Goal: Information Seeking & Learning: Learn about a topic

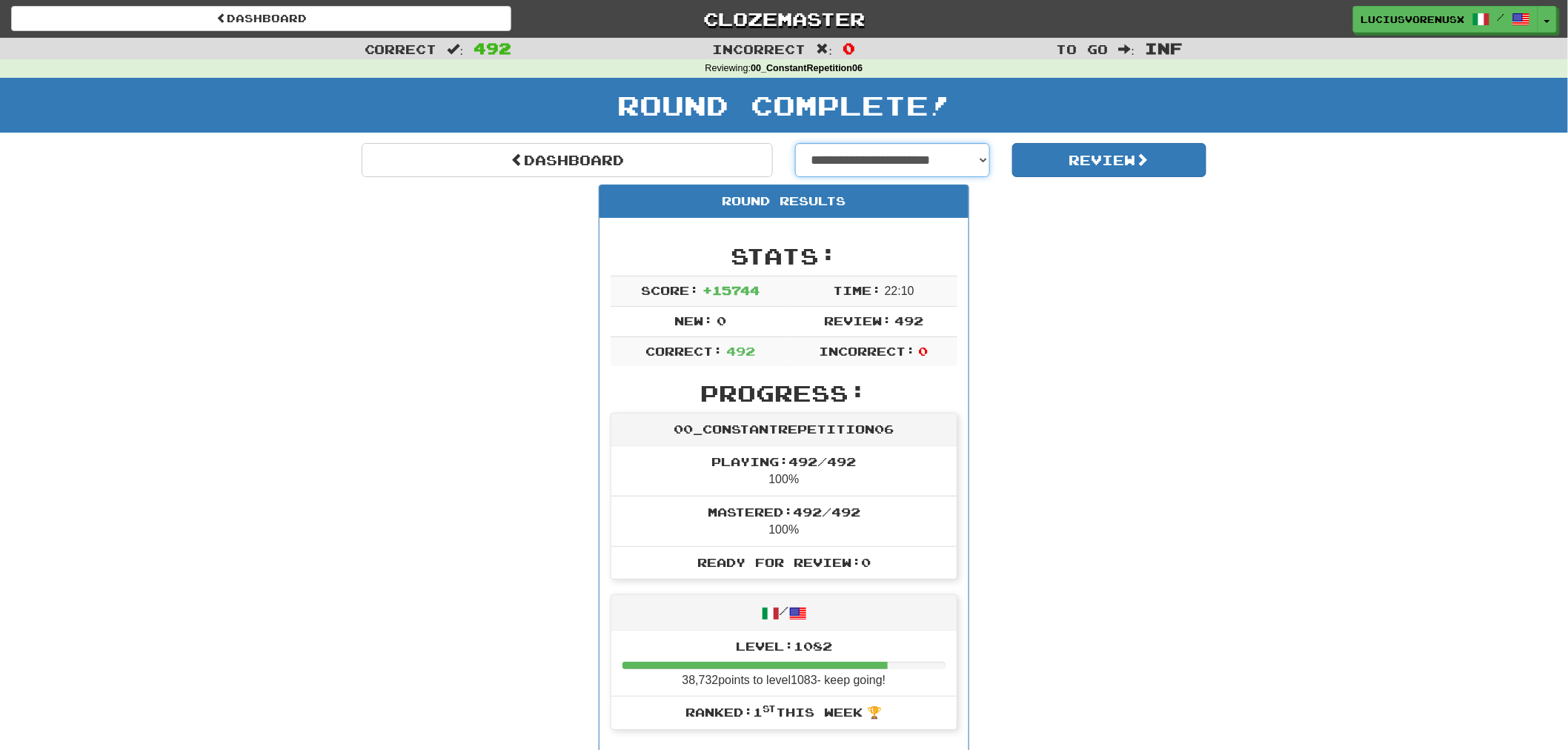
click at [881, 161] on select "**********" at bounding box center [892, 160] width 195 height 34
select select "**********"
click at [795, 143] on select "**********" at bounding box center [892, 160] width 195 height 34
select select "**********"
click at [1115, 168] on button "Review" at bounding box center [1109, 160] width 195 height 34
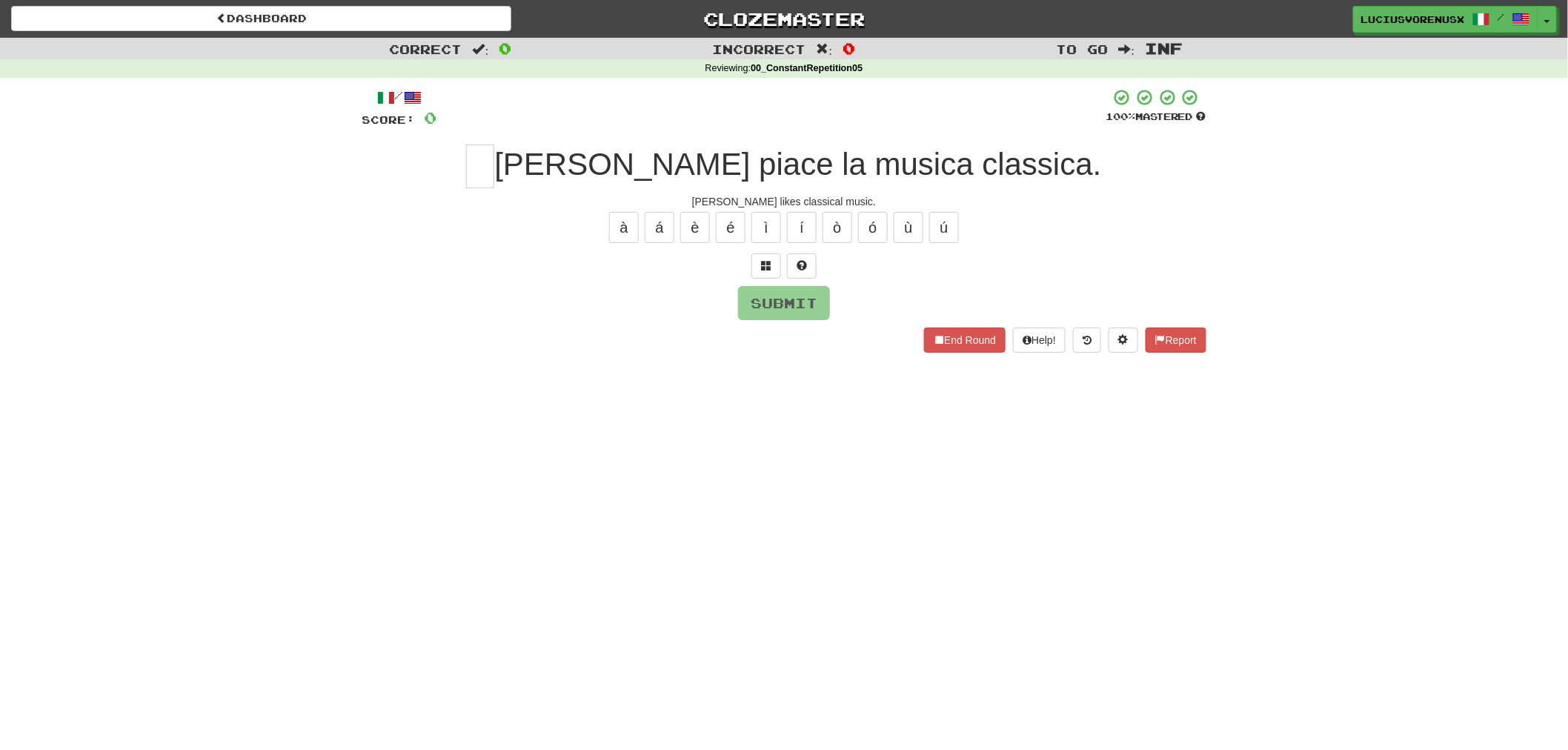
click at [94, 442] on div "Dashboard Clozemaster LuciusVorenusX / Toggle Dropdown Dashboard Leaderboard Ac…" at bounding box center [784, 375] width 1568 height 750
click at [494, 172] on input "text" at bounding box center [480, 166] width 28 height 44
type input "*"
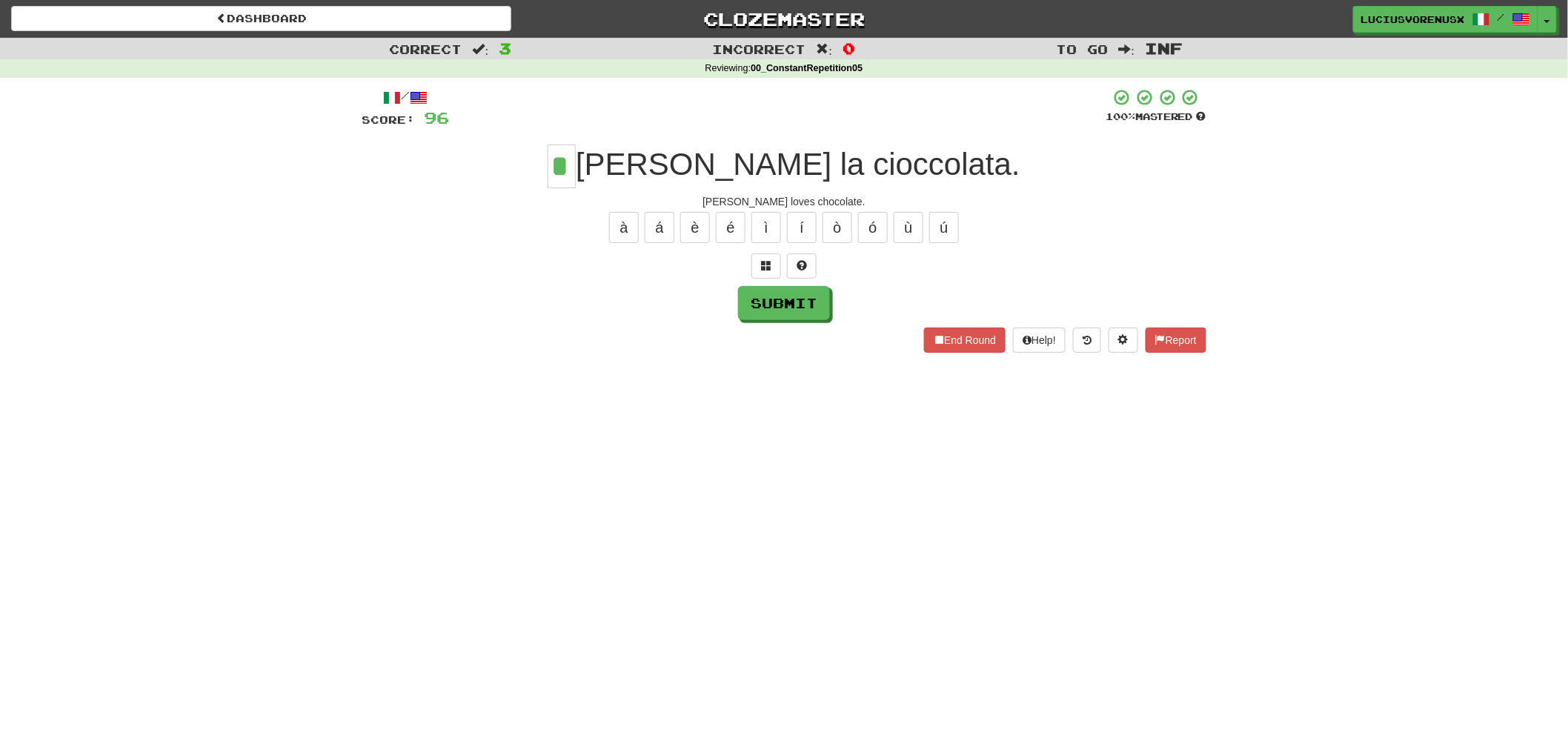
type input "*"
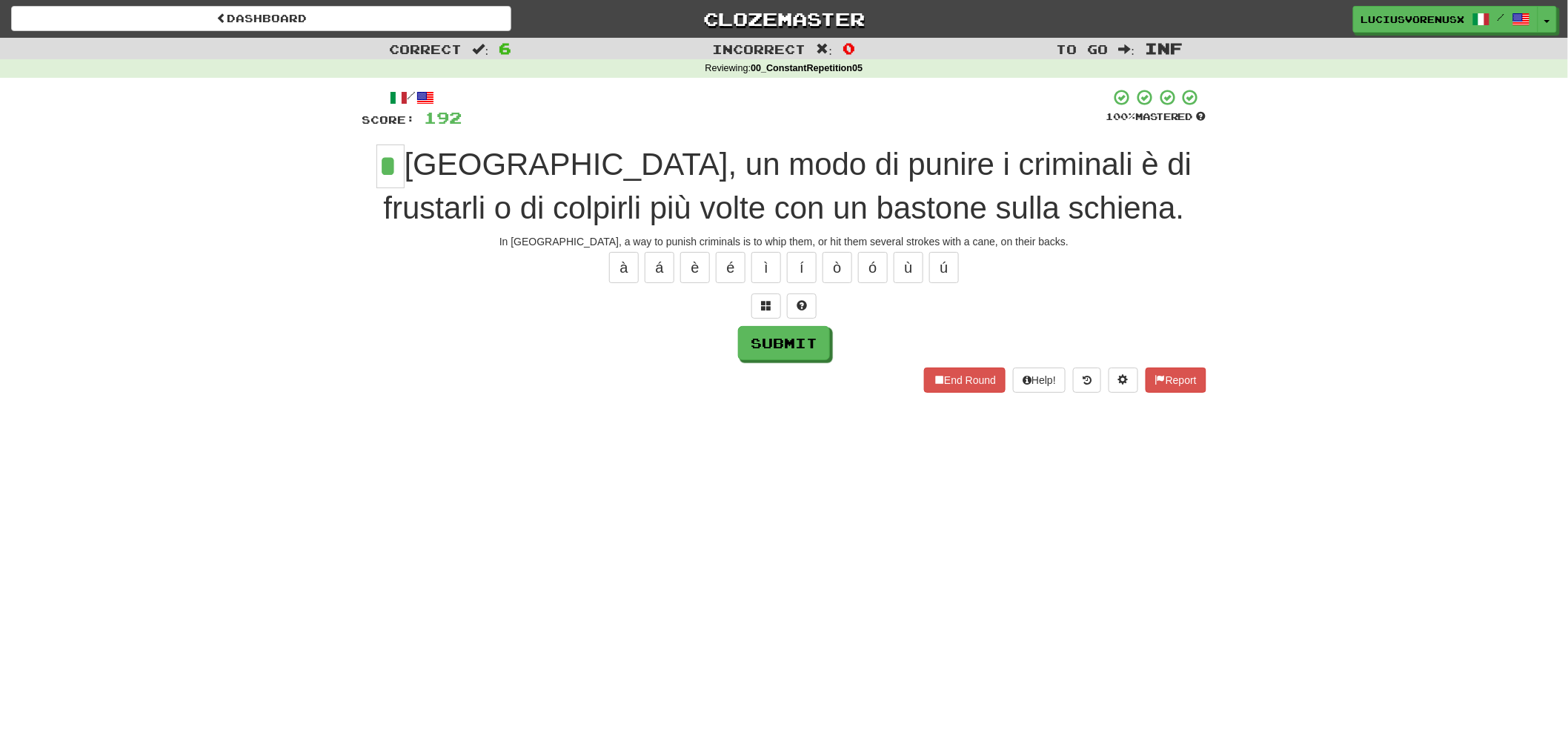
type input "*"
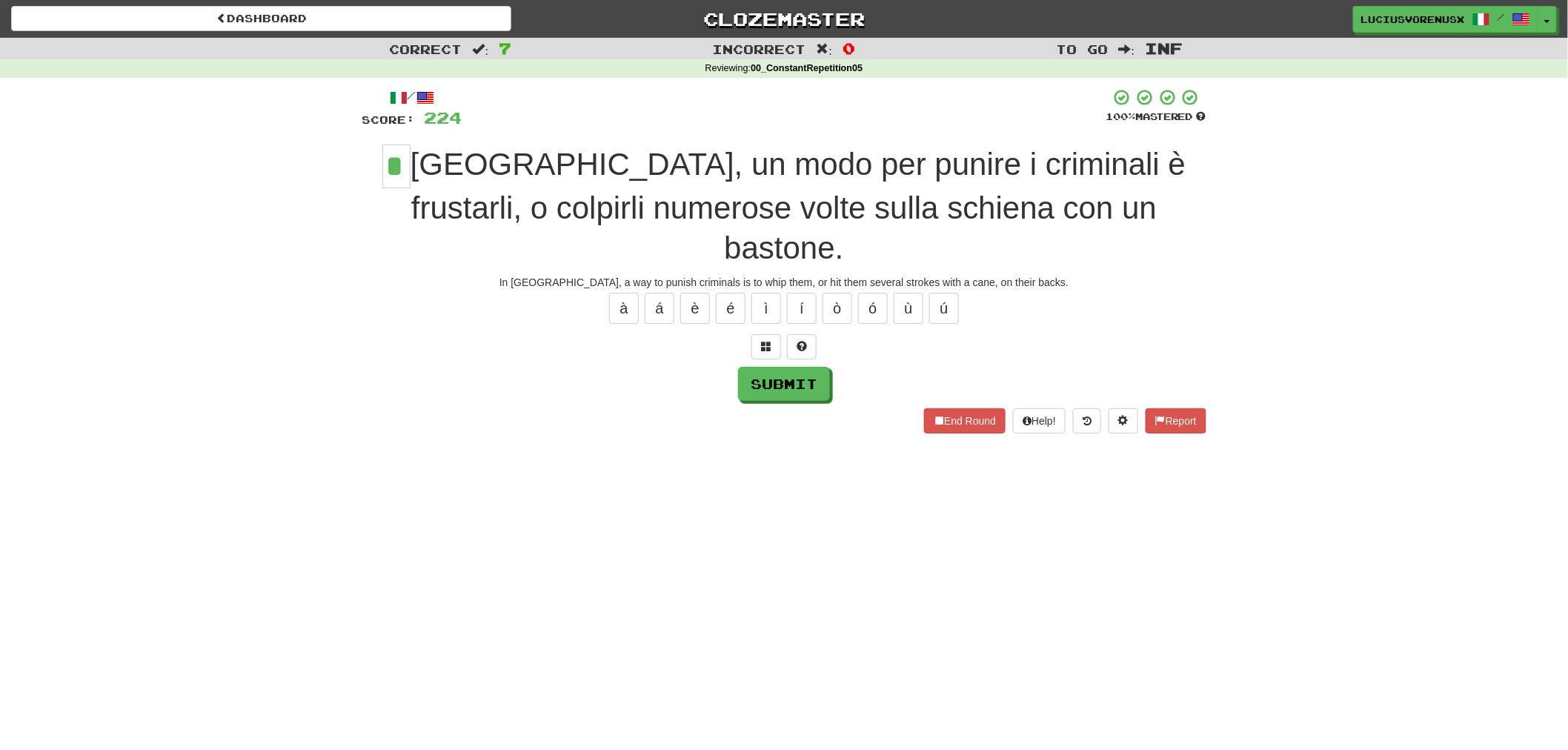
type input "*"
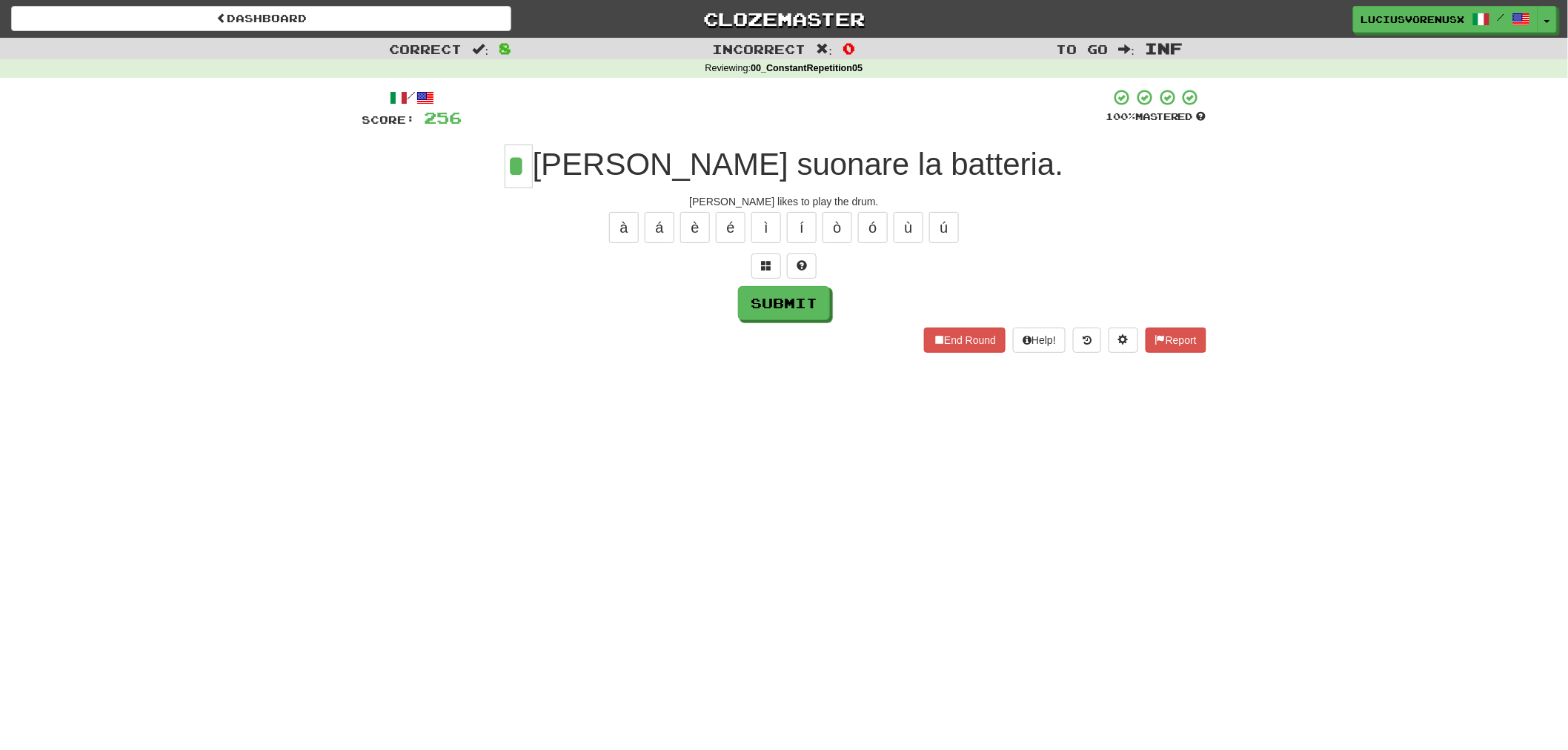
type input "*"
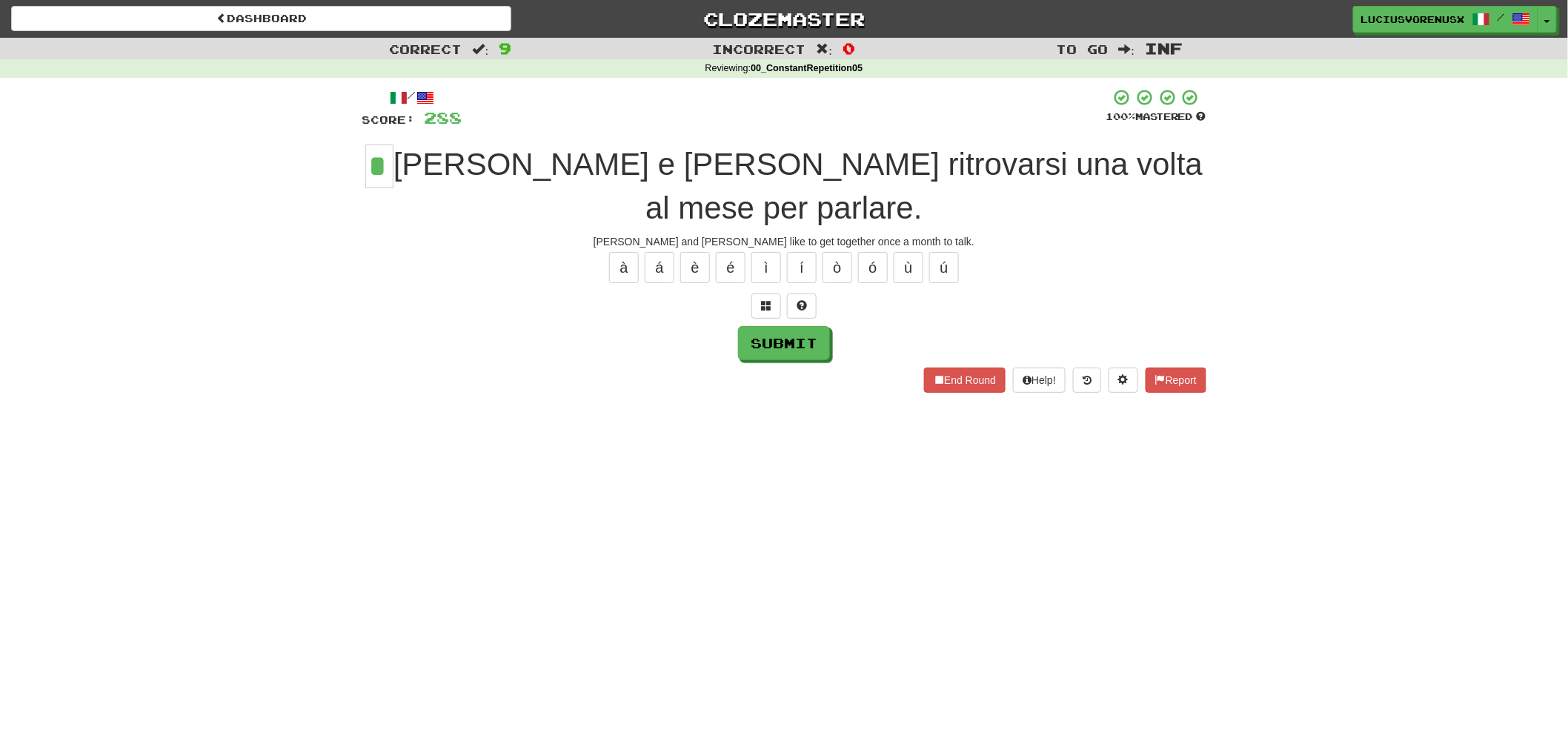
type input "*"
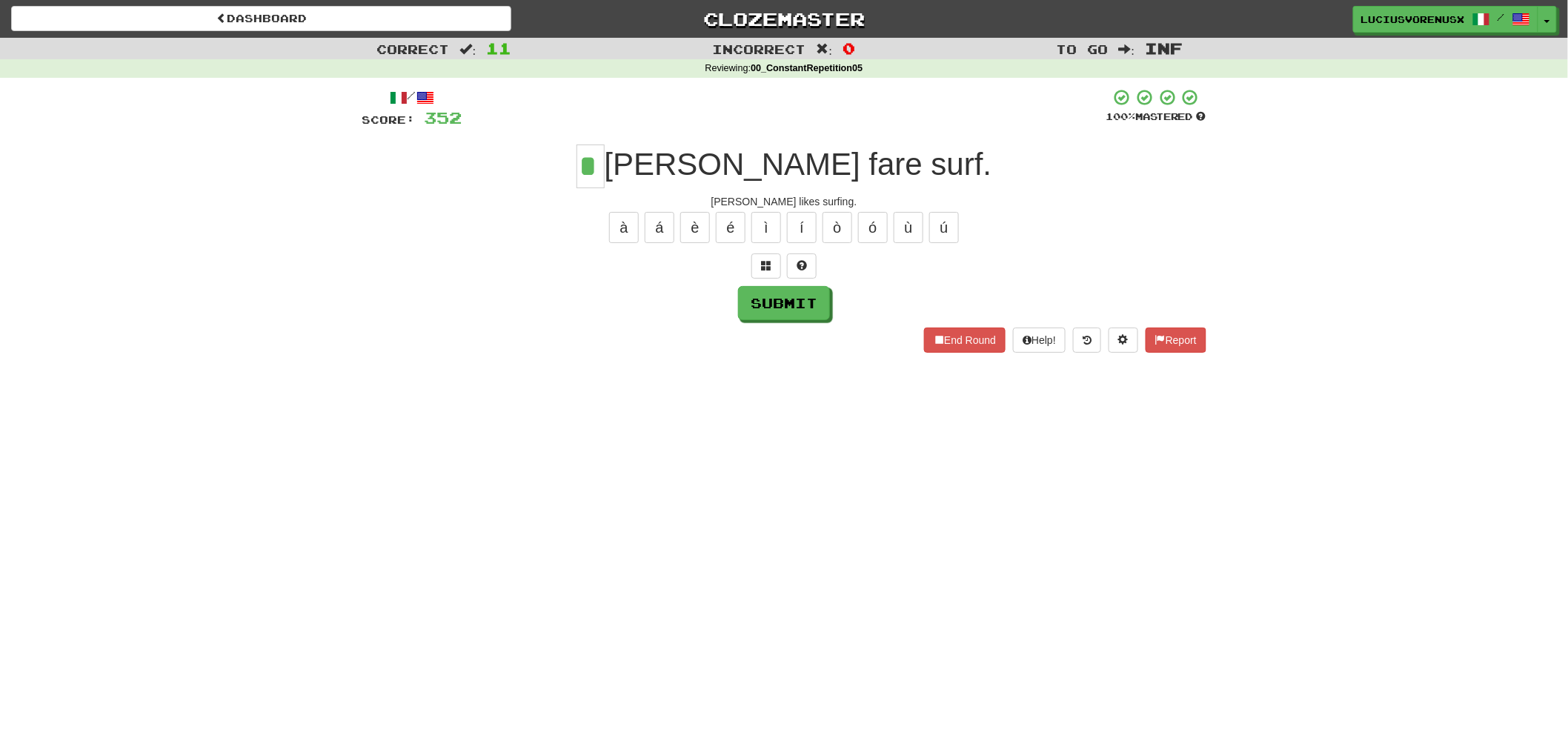
type input "*"
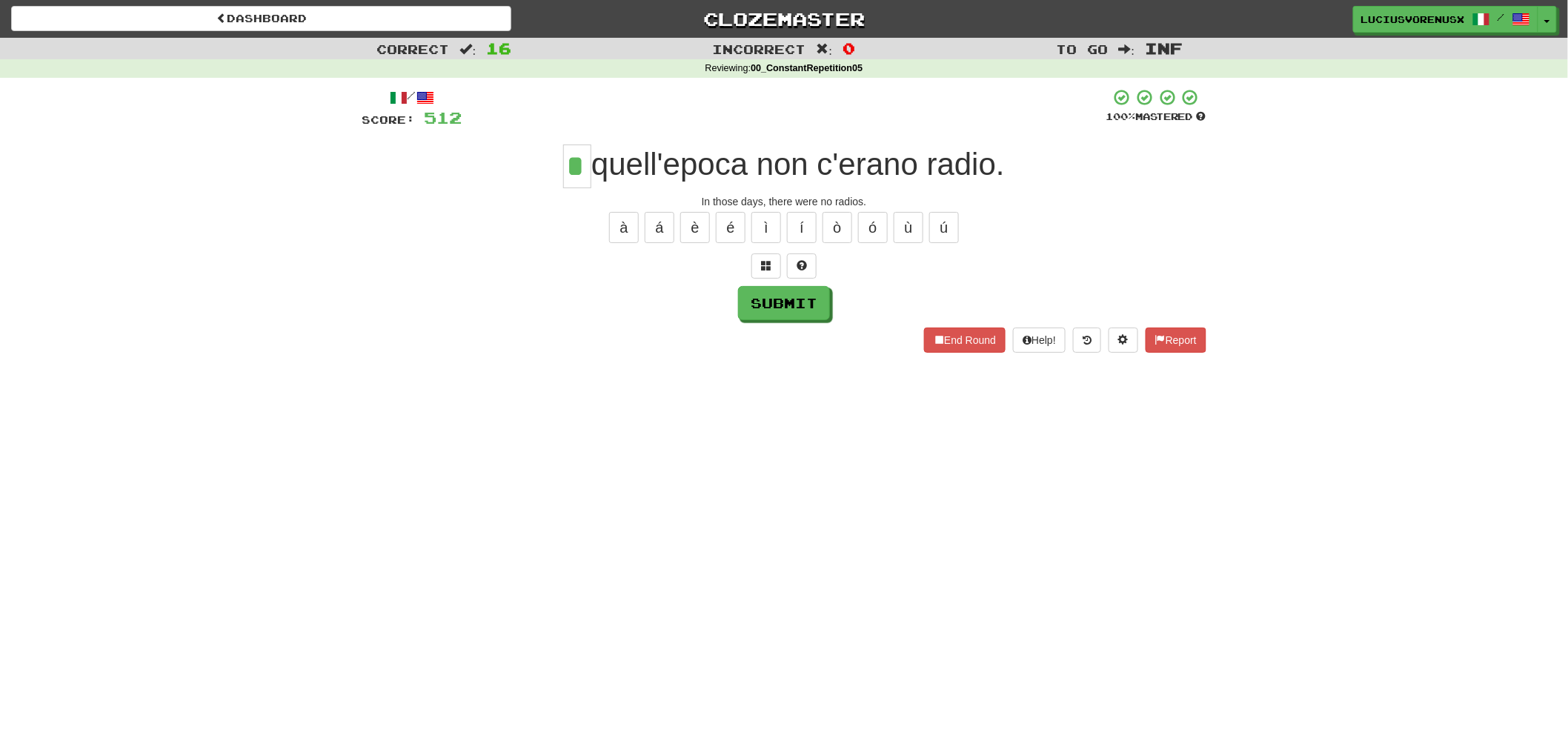
type input "*"
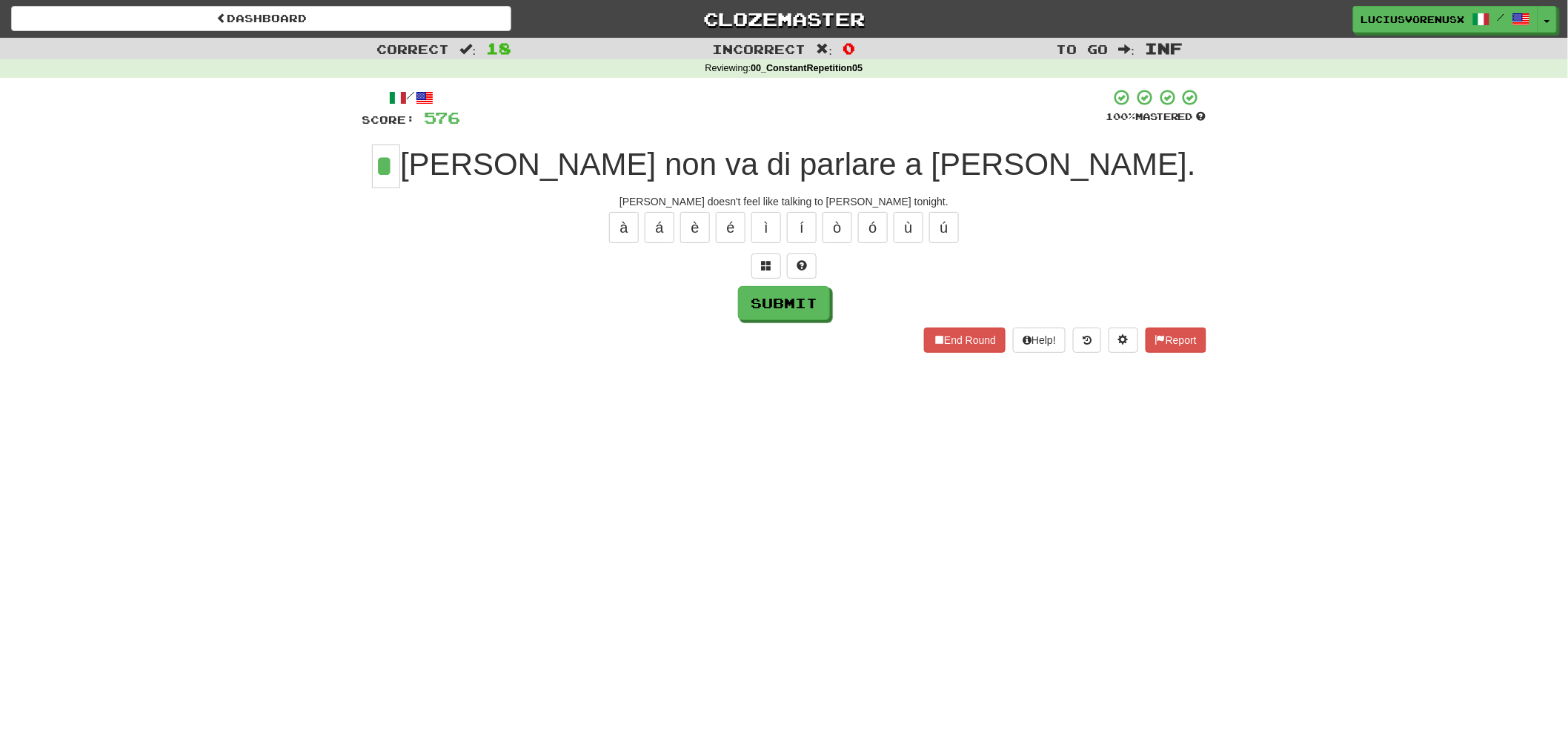
type input "*"
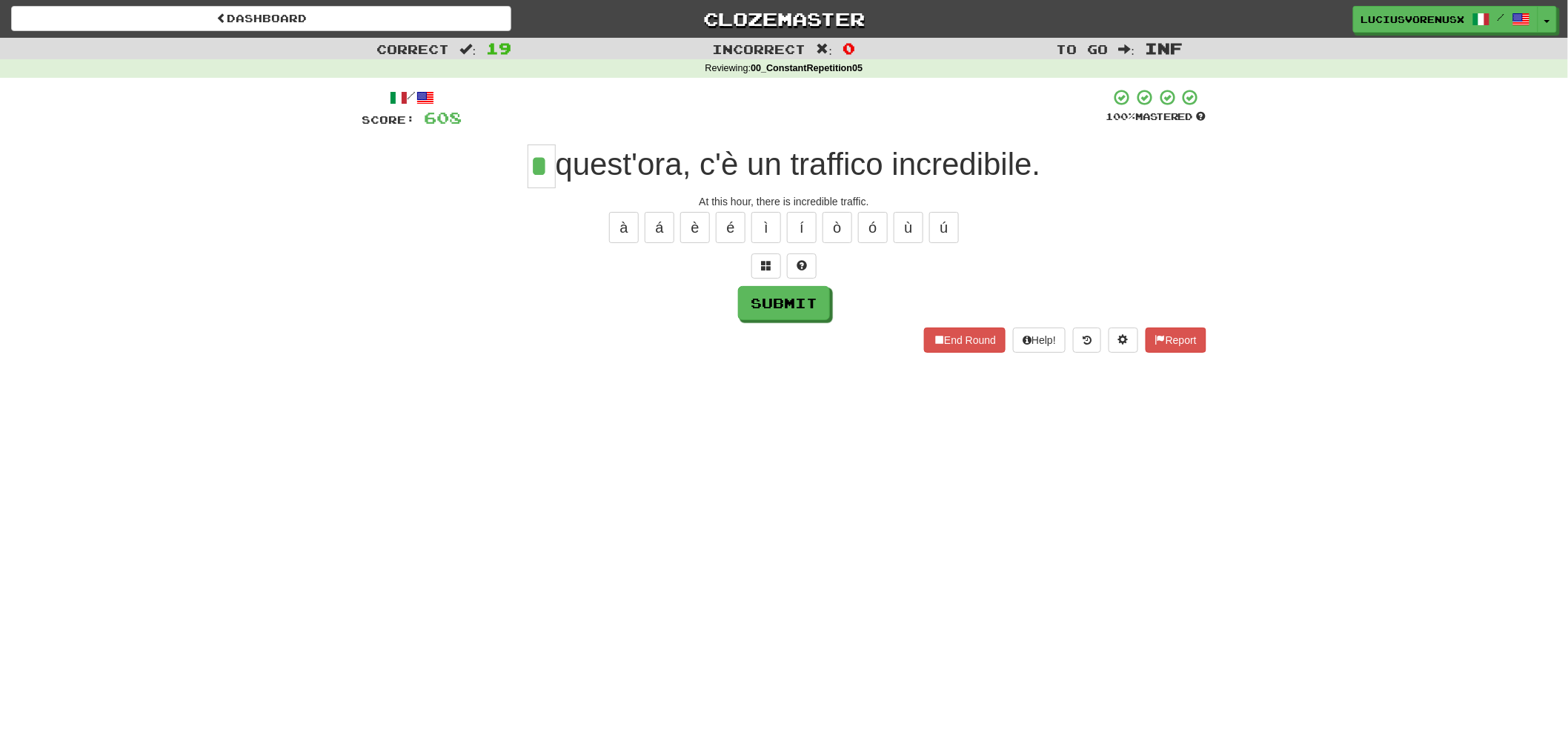
type input "*"
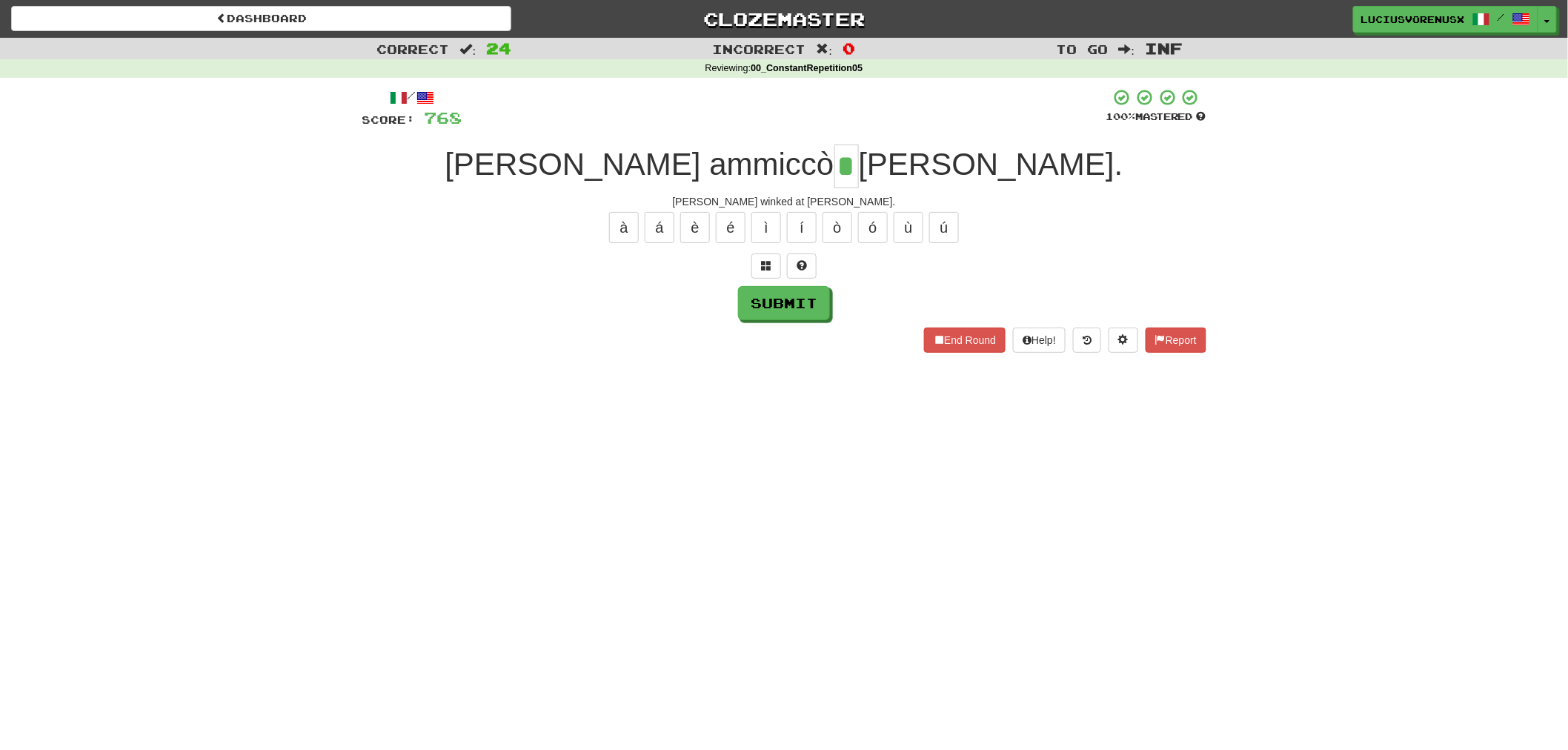
type input "*"
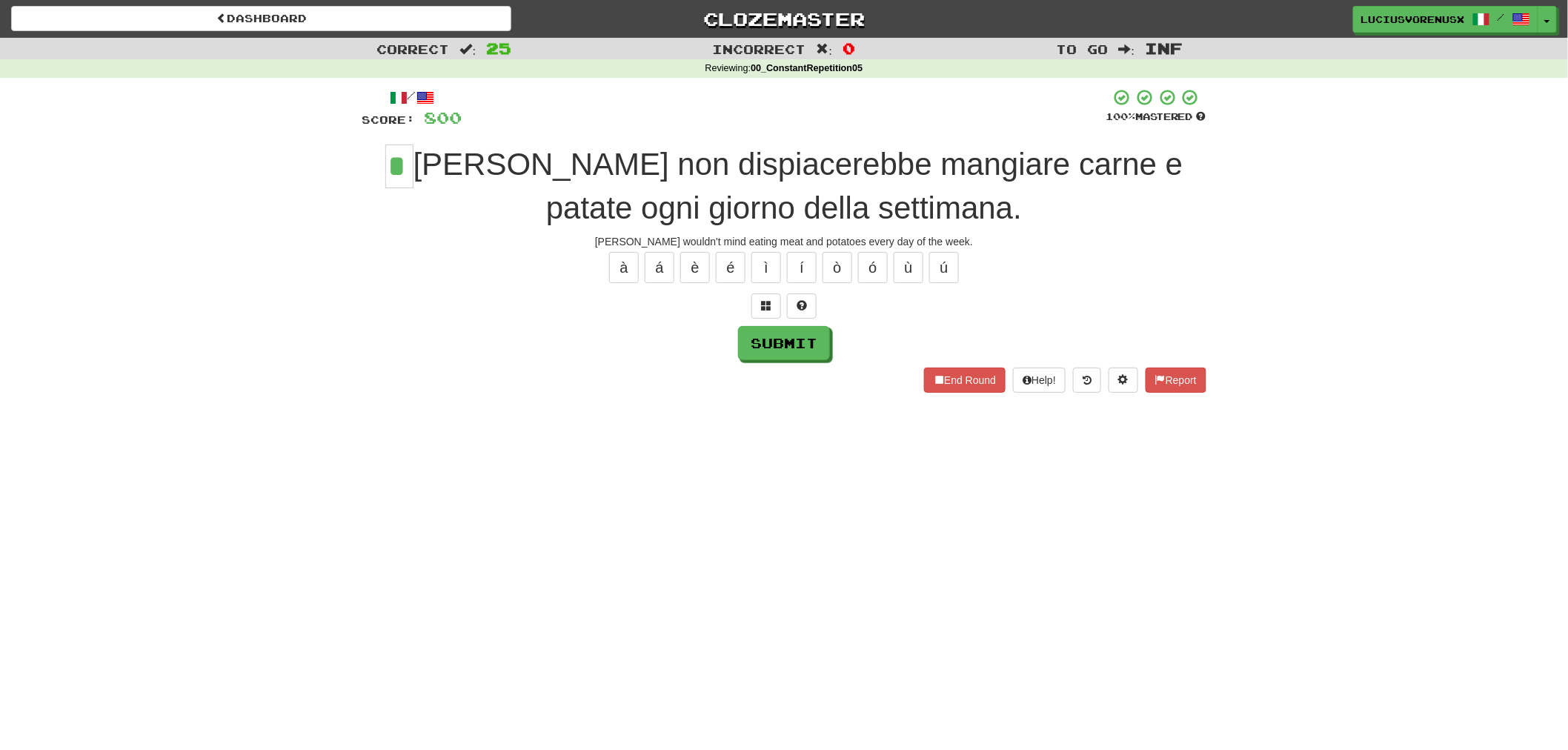
type input "*"
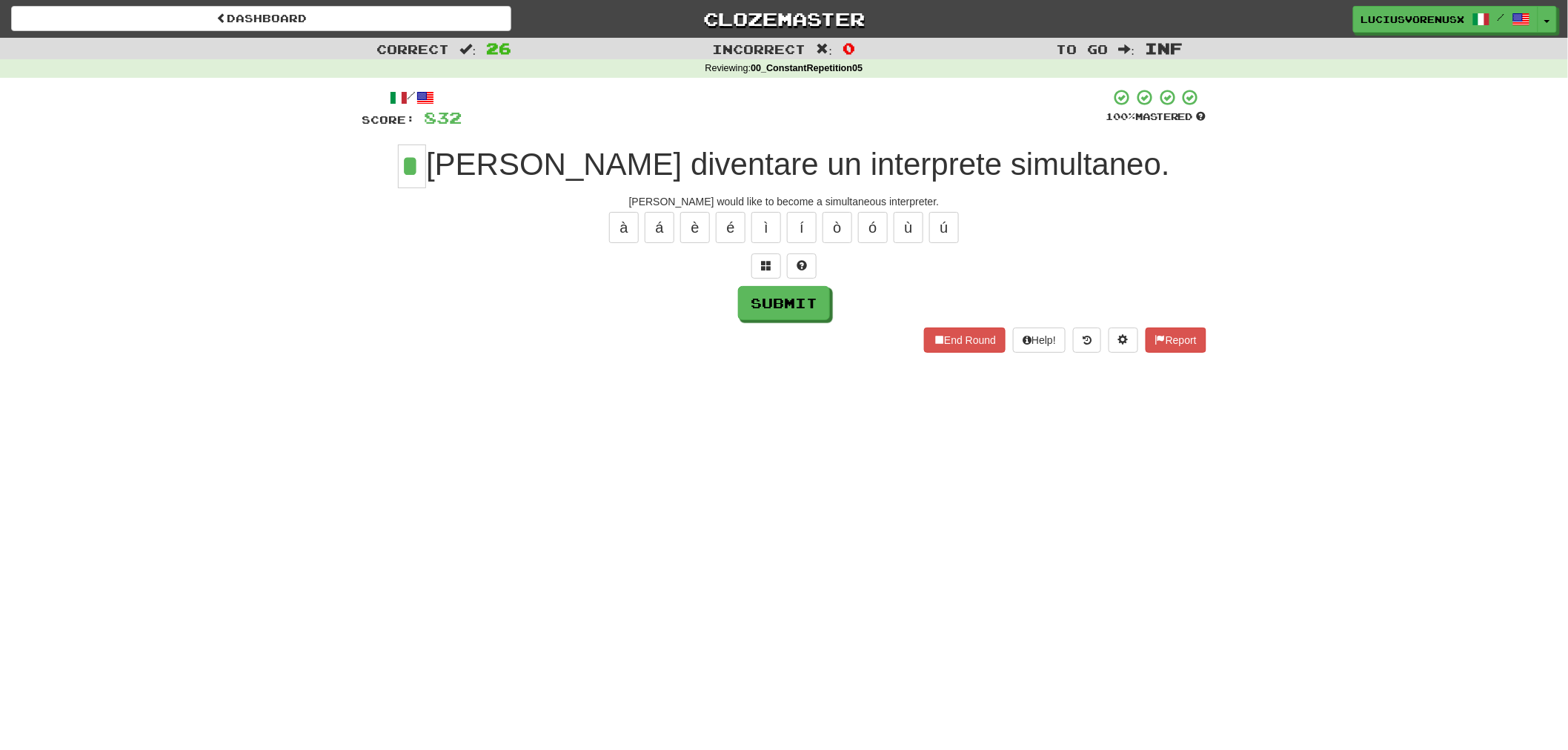
type input "*"
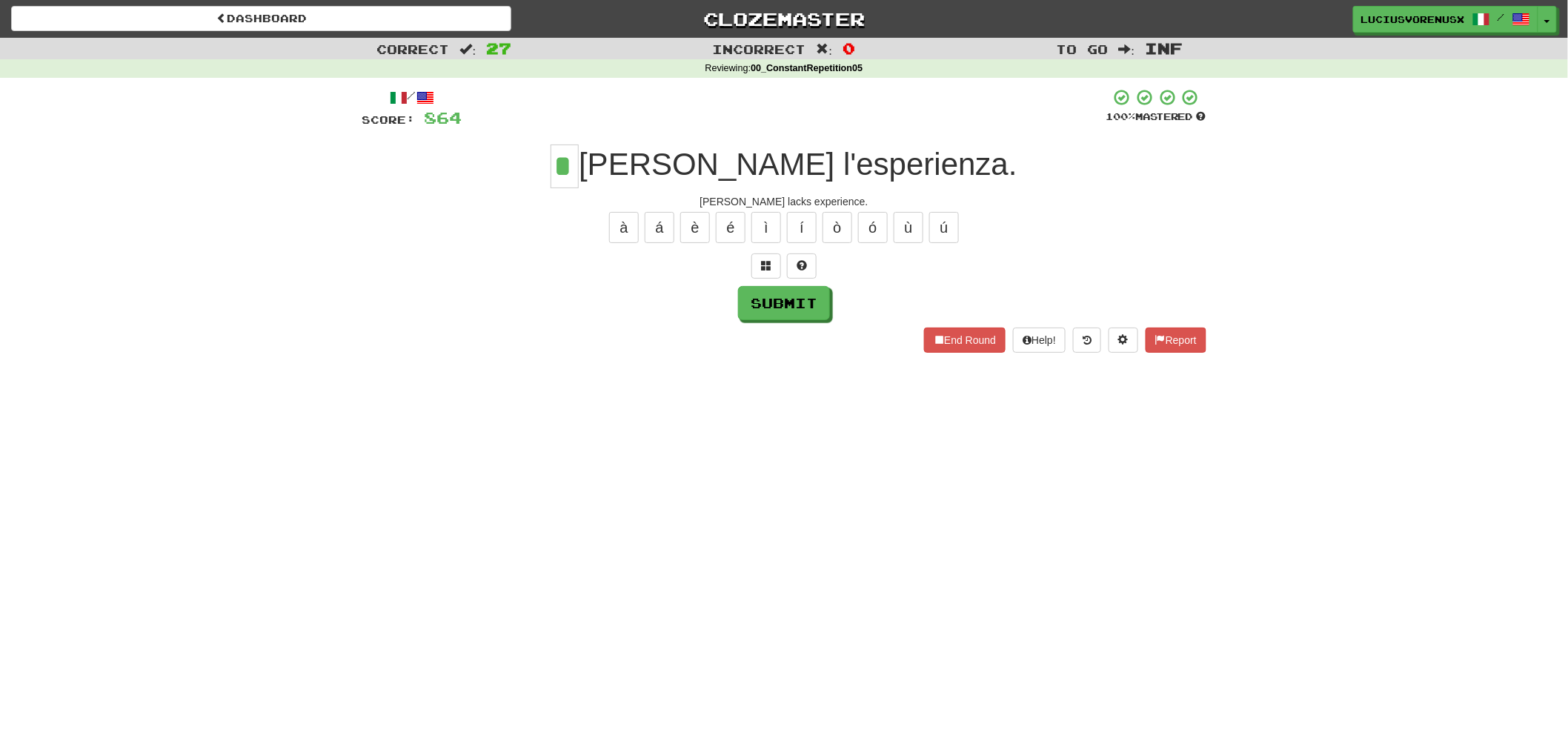
type input "*"
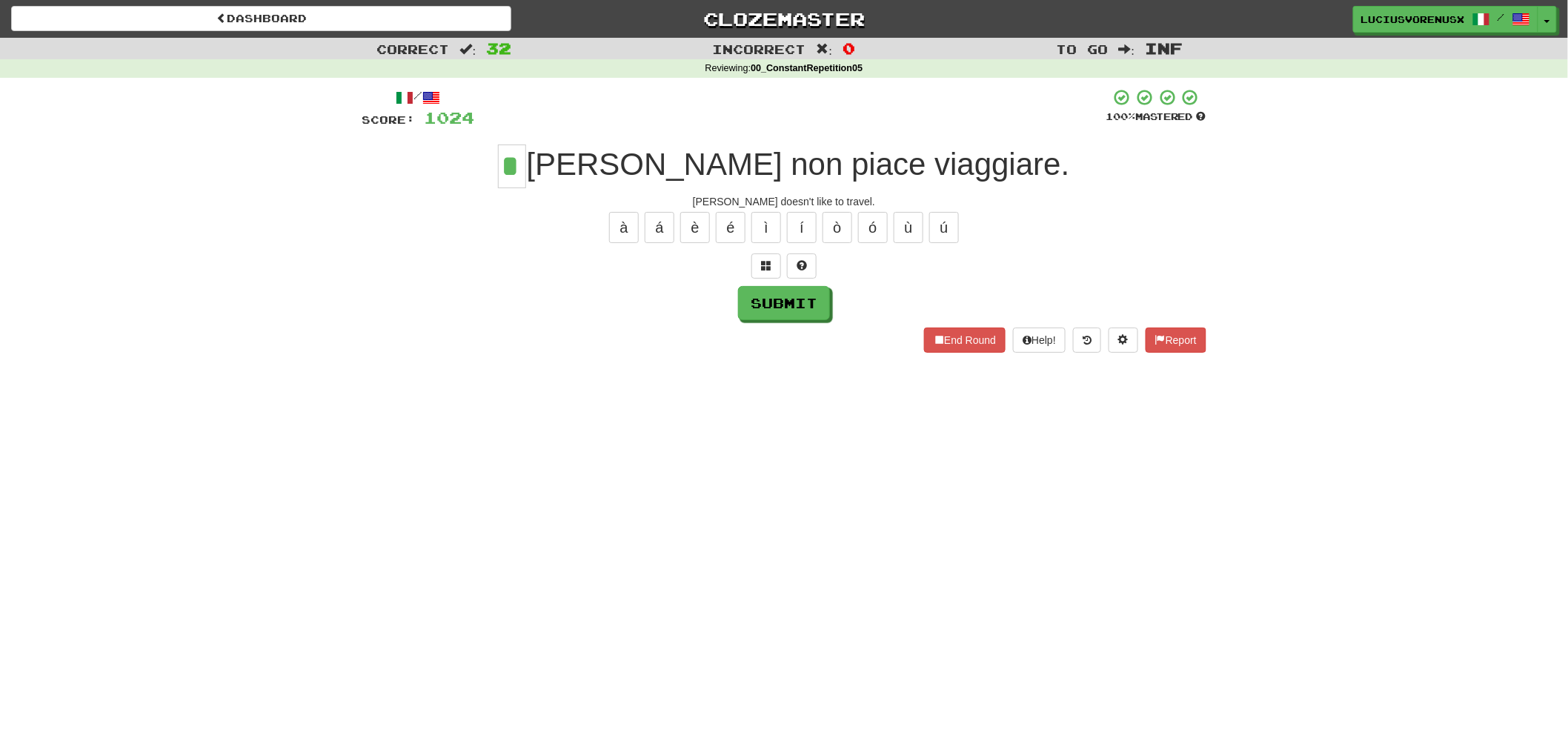
type input "*"
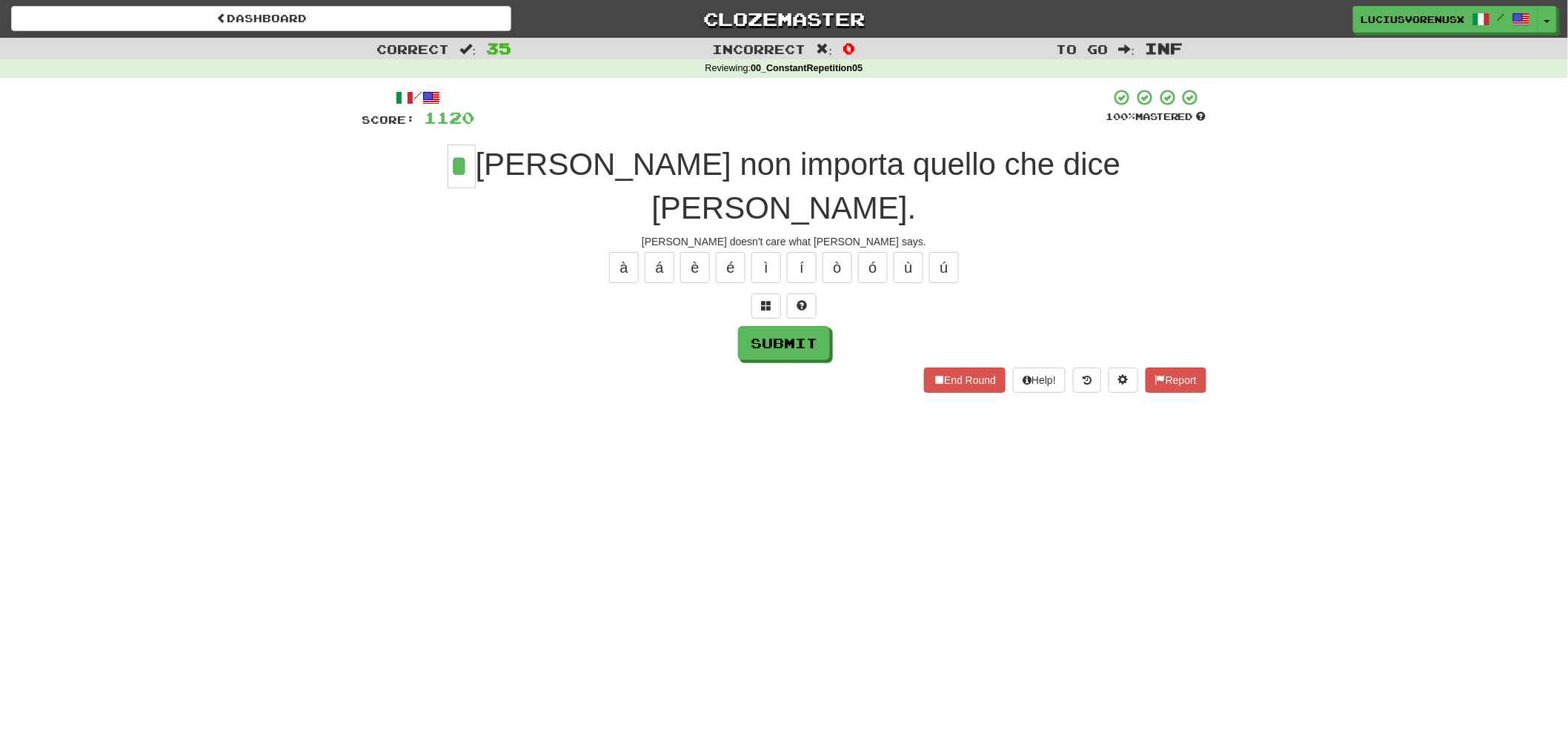
type input "*"
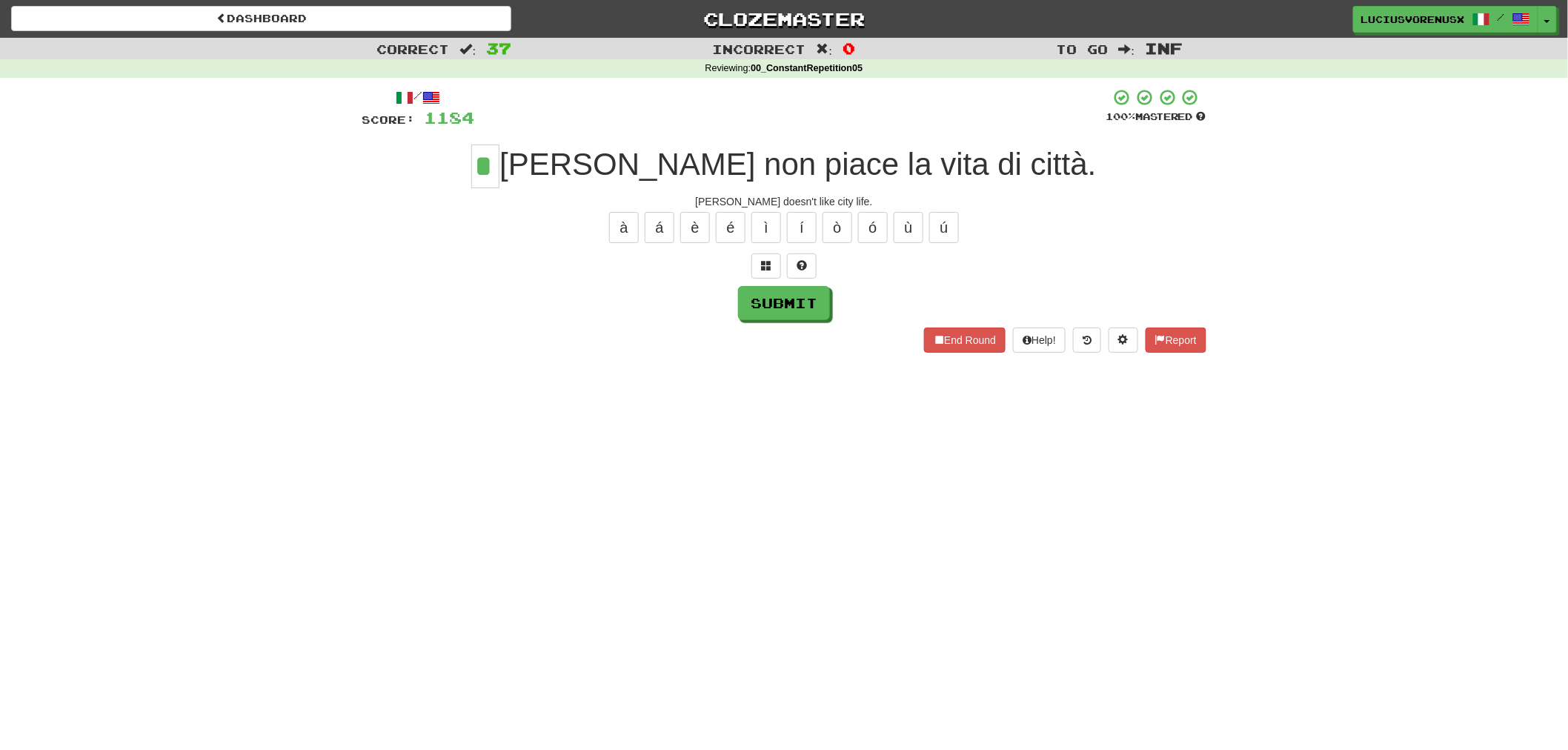
type input "*"
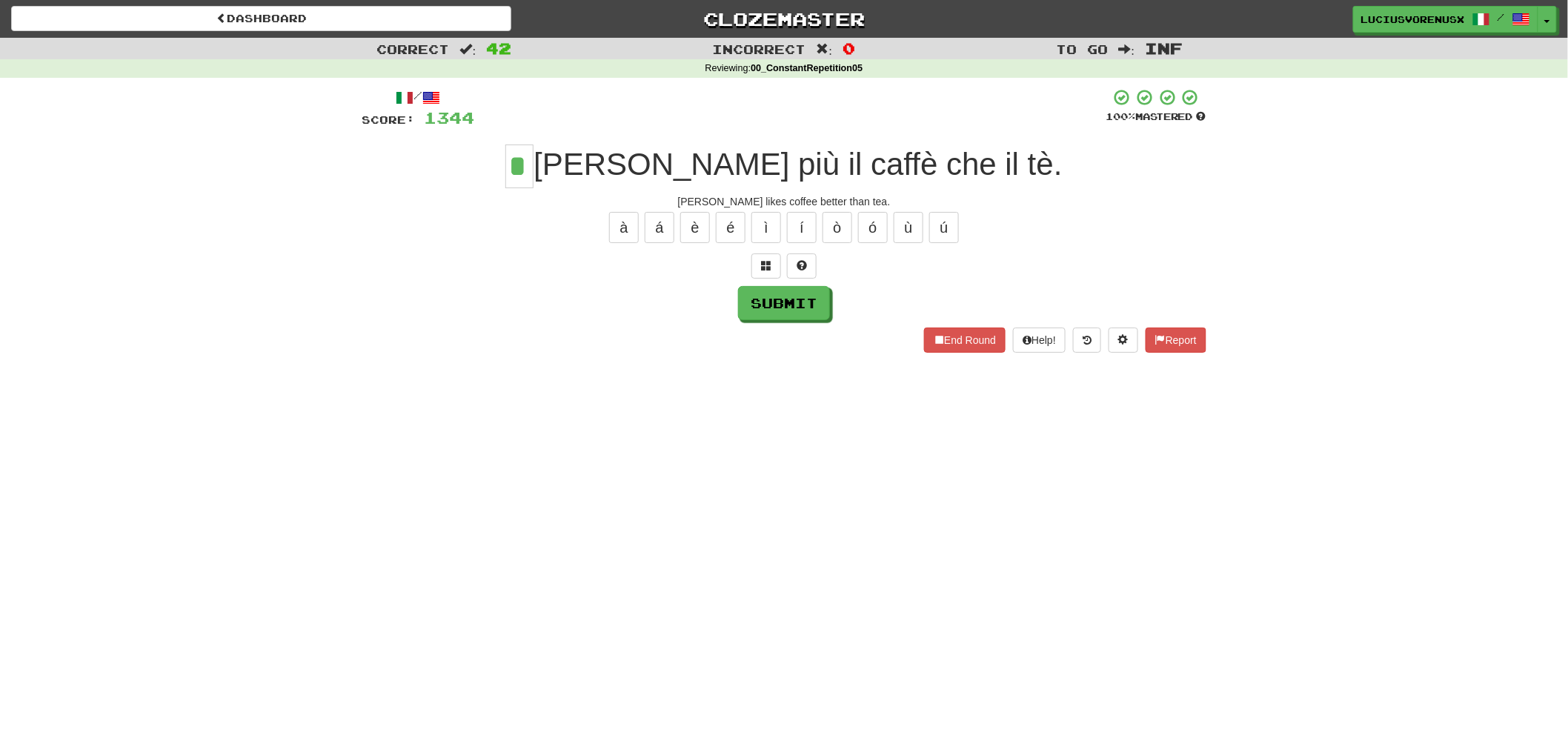
type input "*"
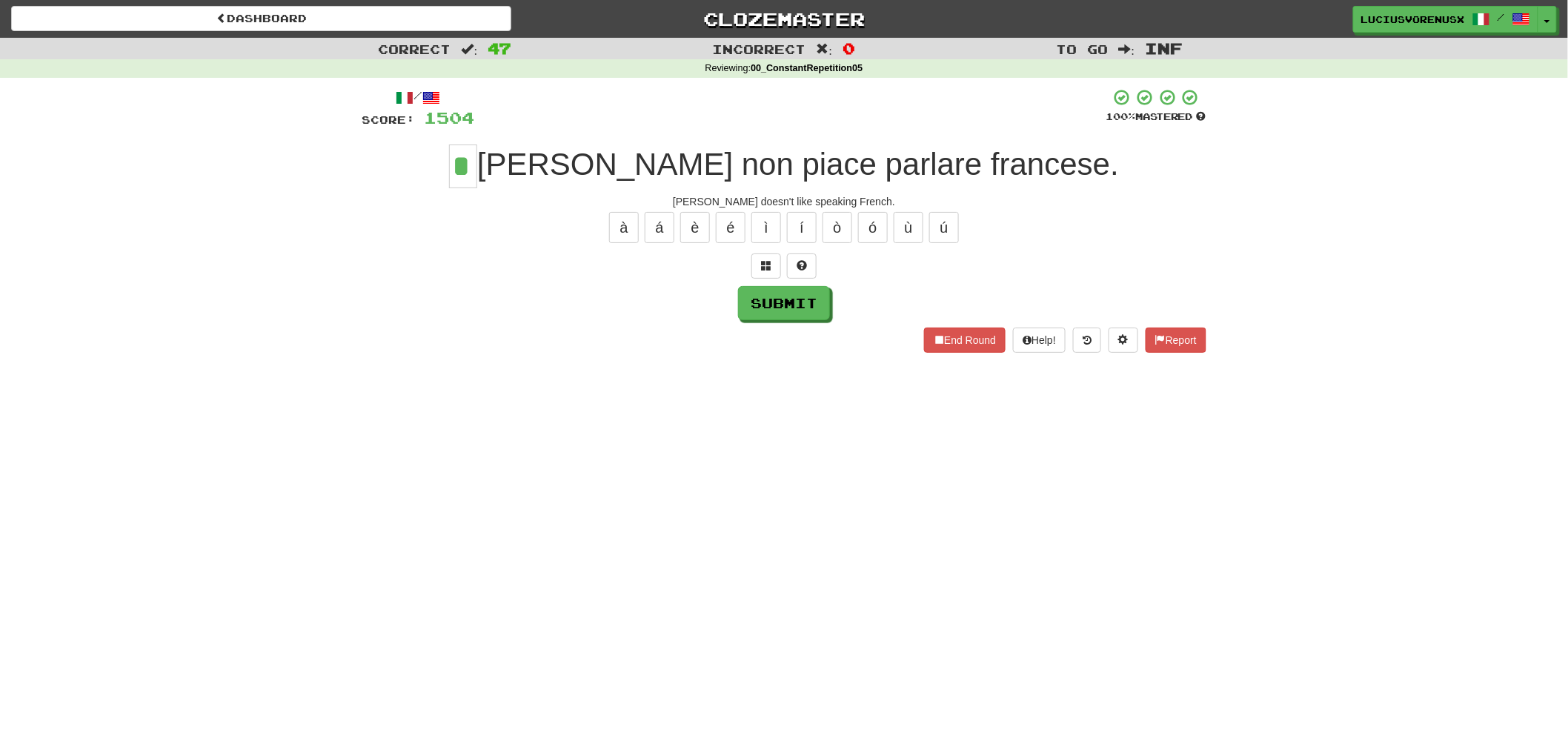
type input "*"
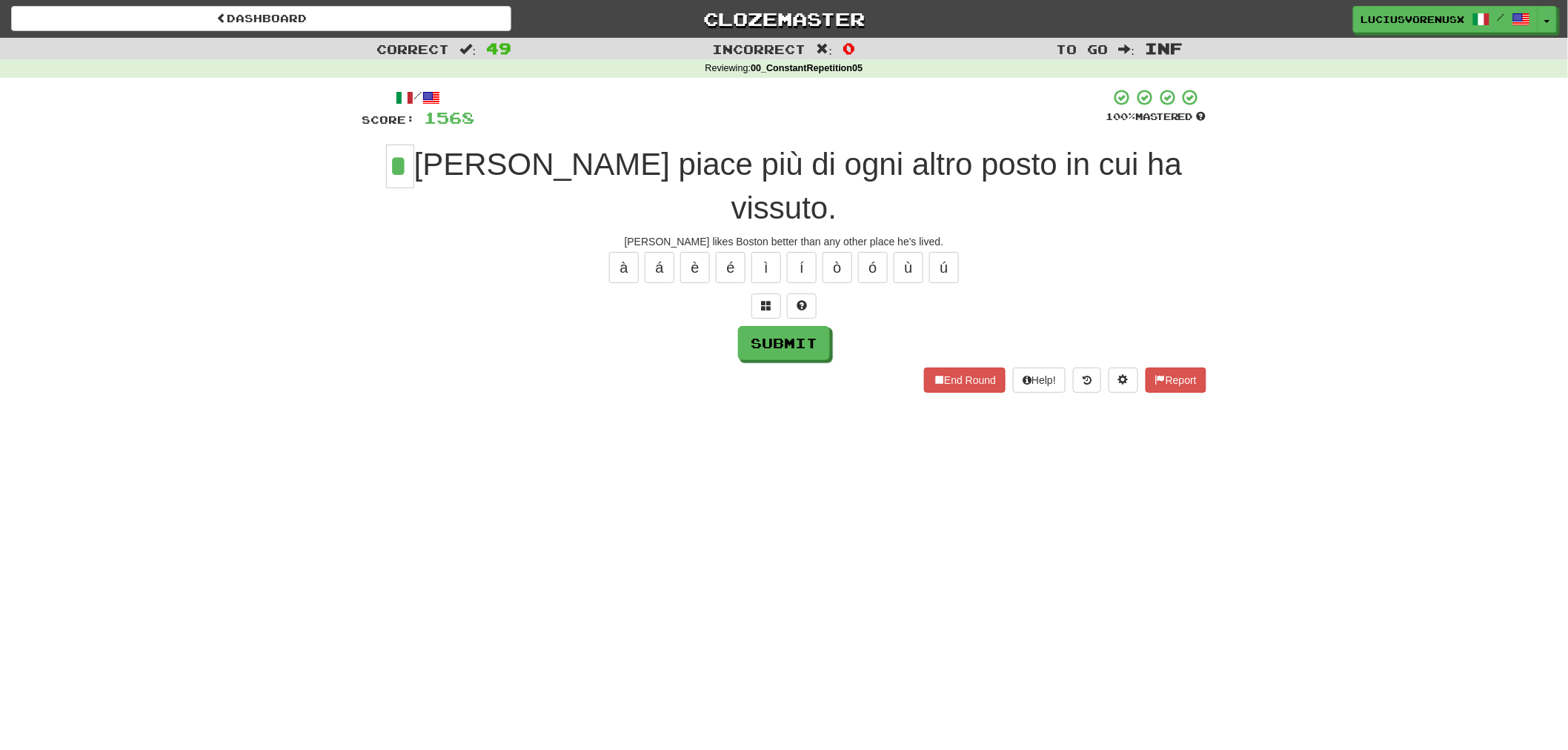
type input "*"
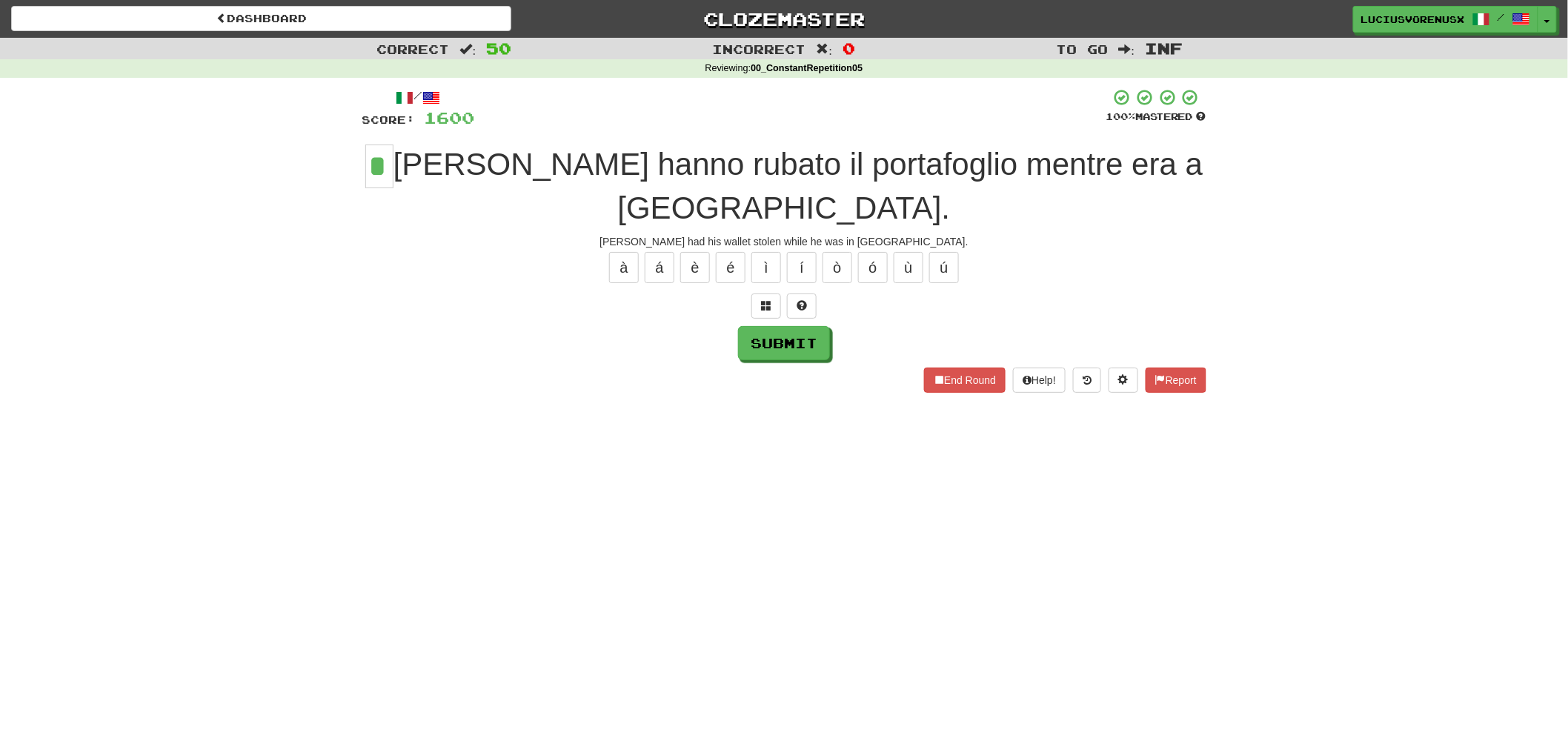
type input "*"
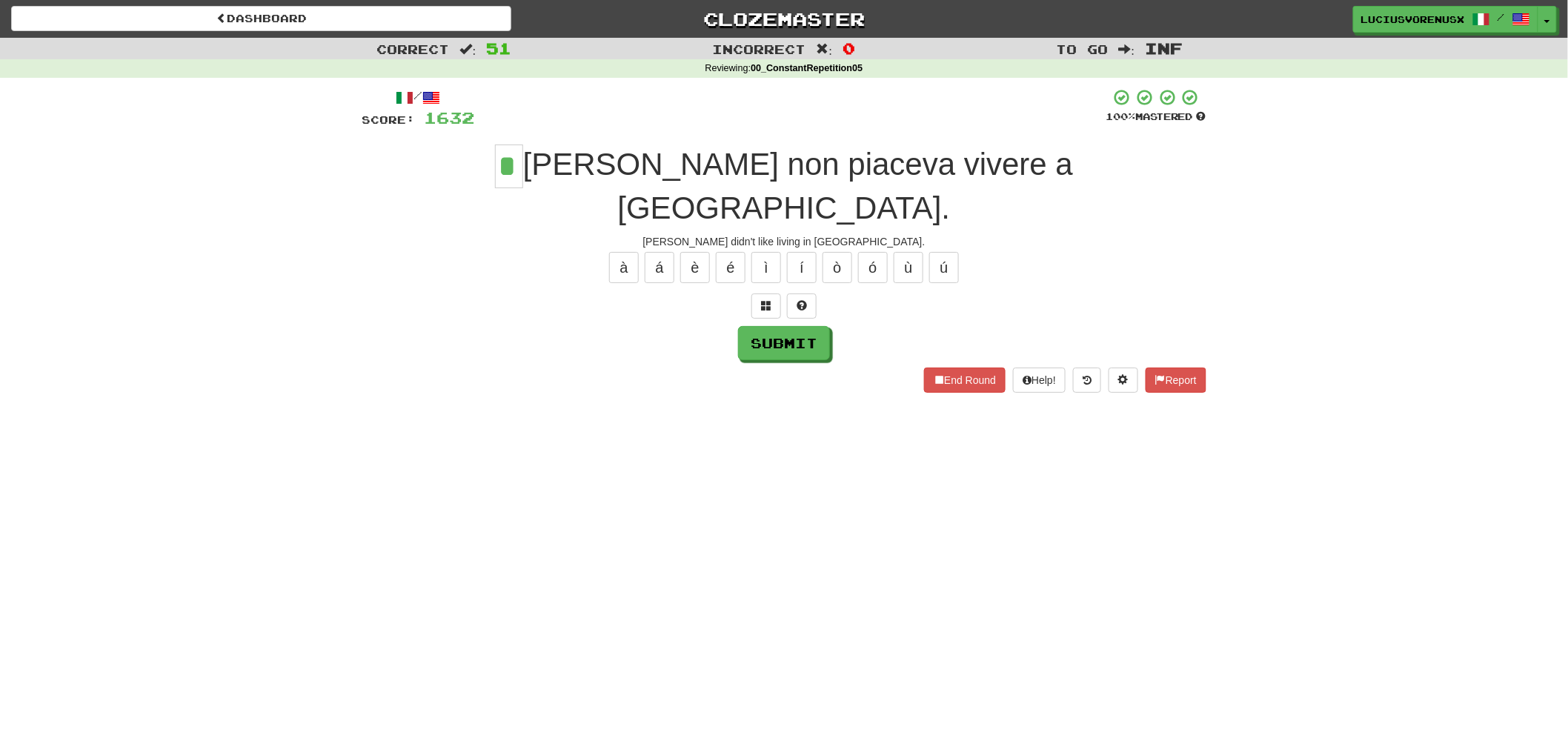
type input "*"
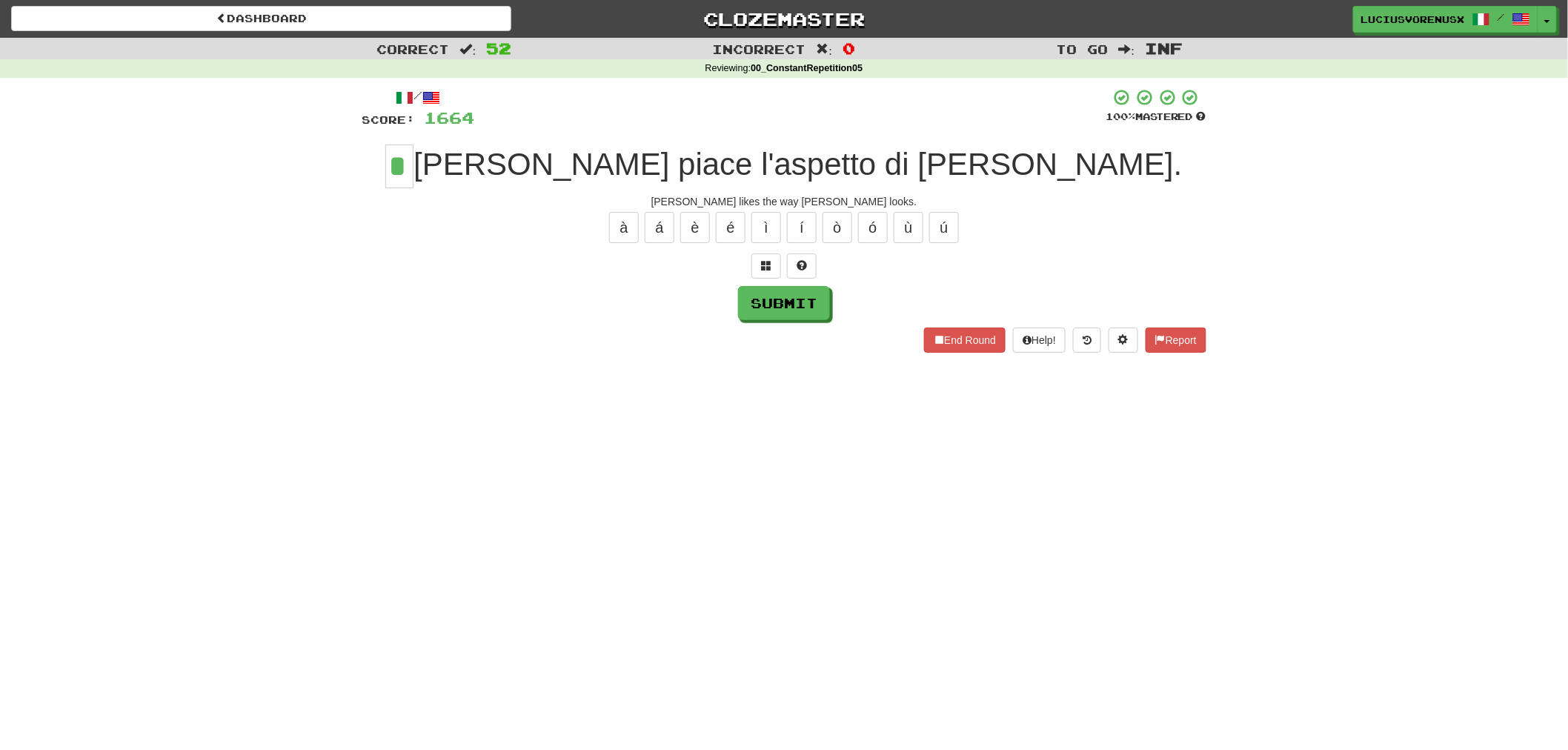
type input "*"
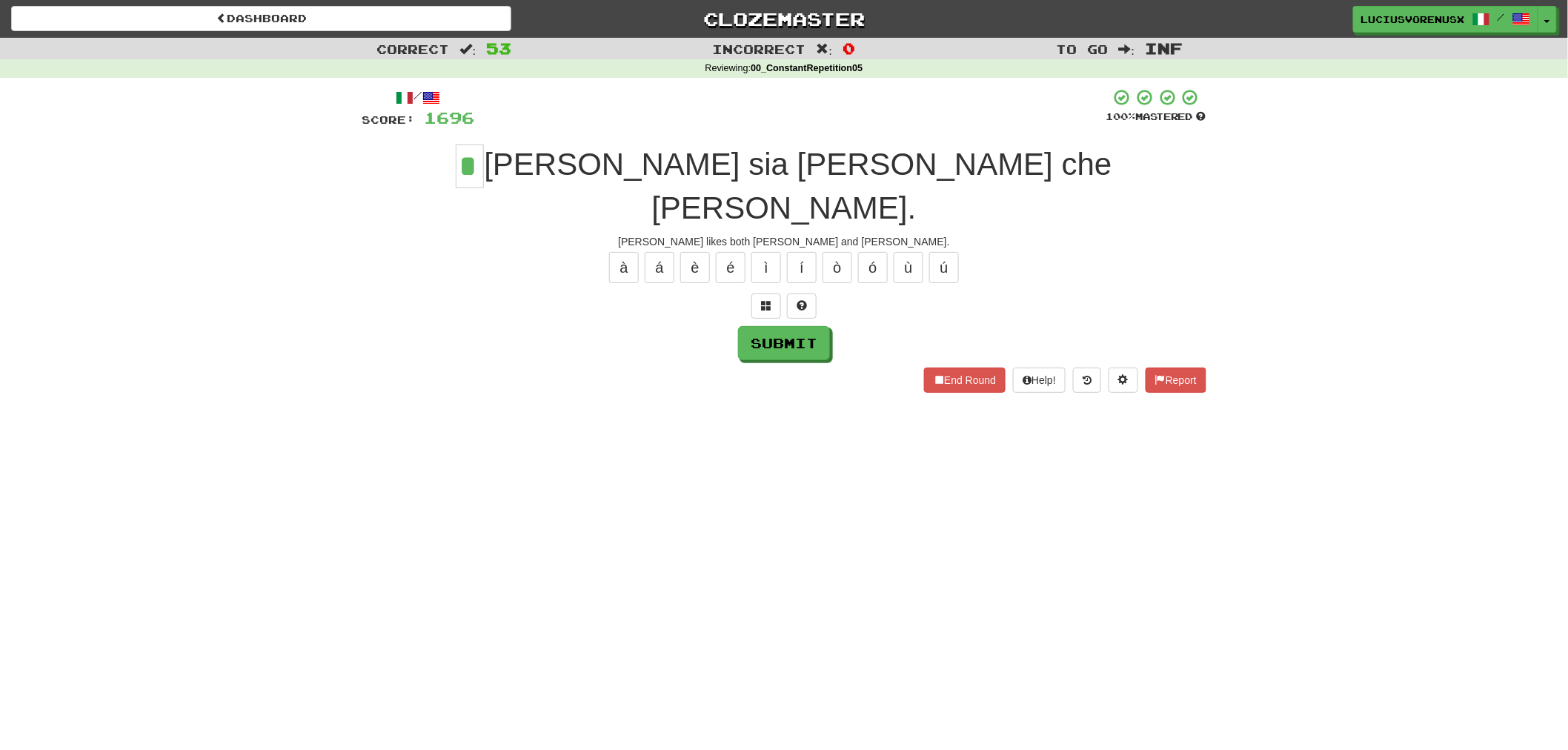
type input "*"
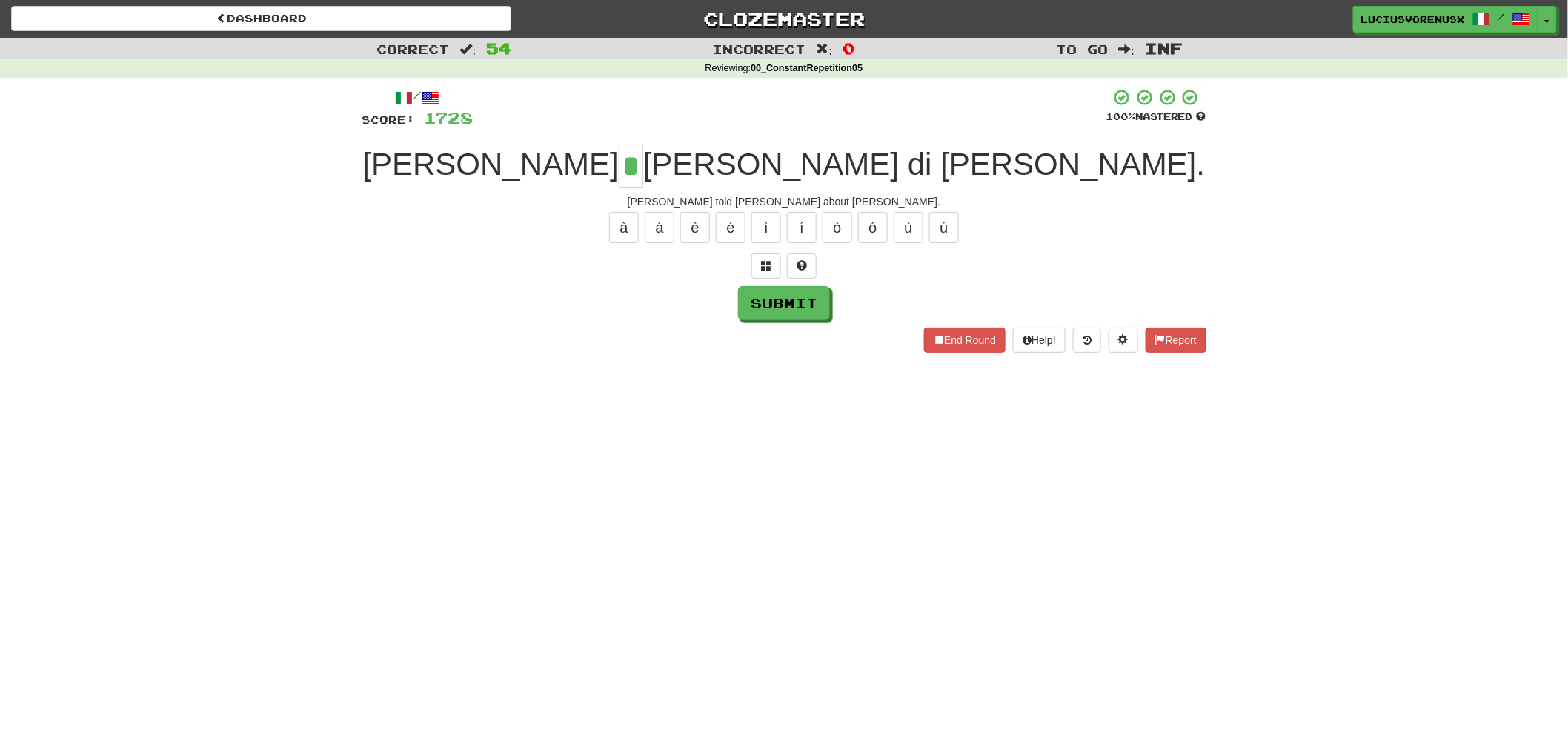
type input "*"
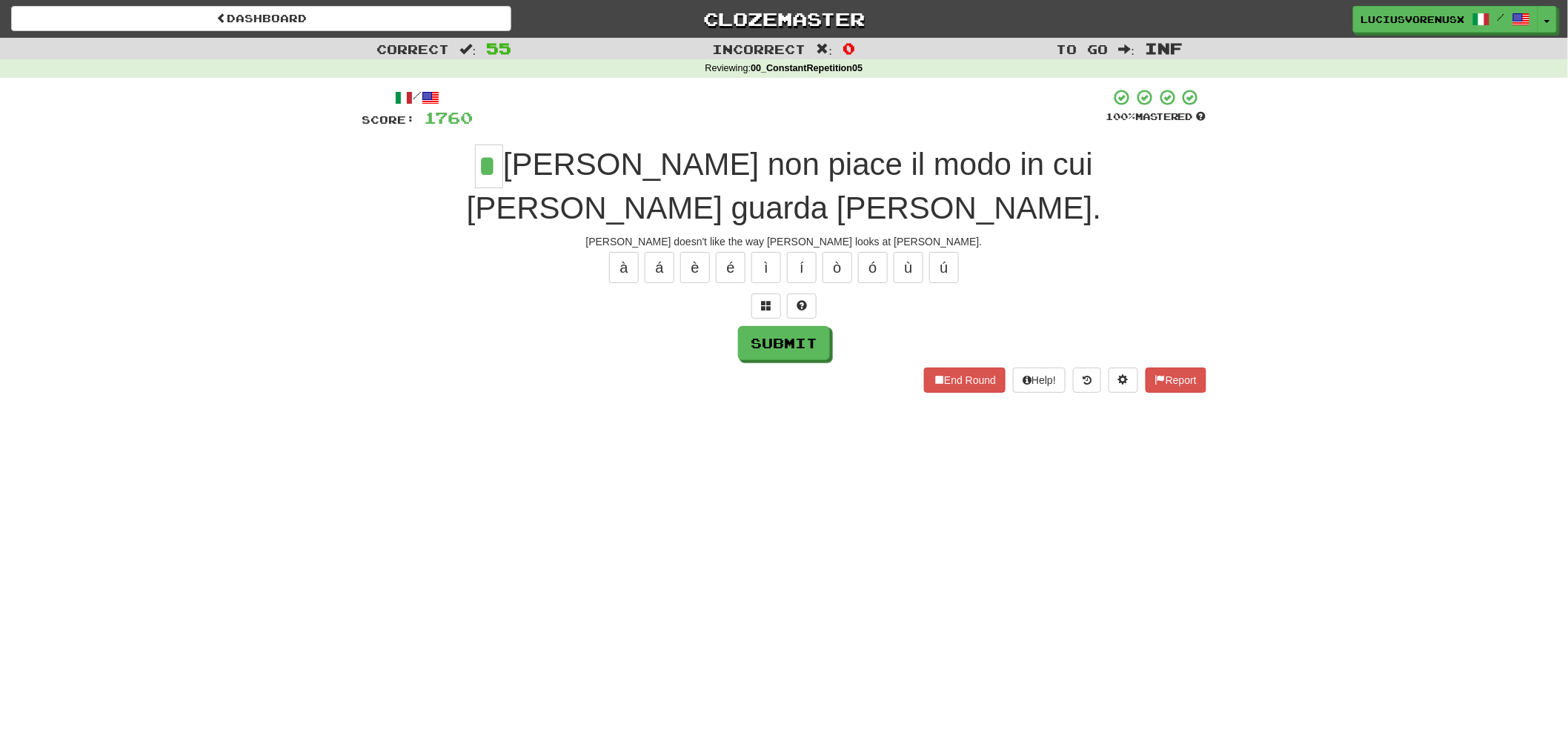
type input "*"
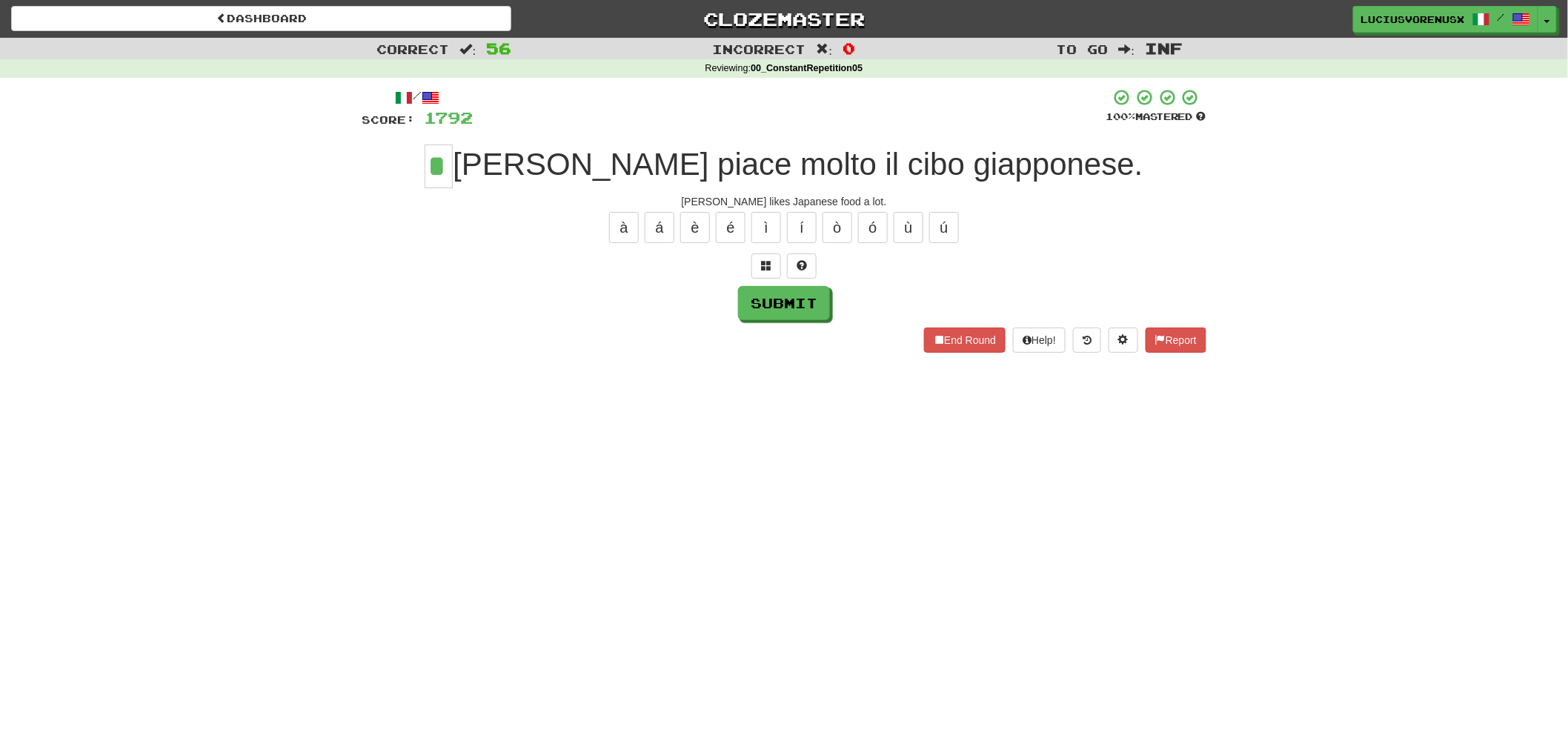
type input "*"
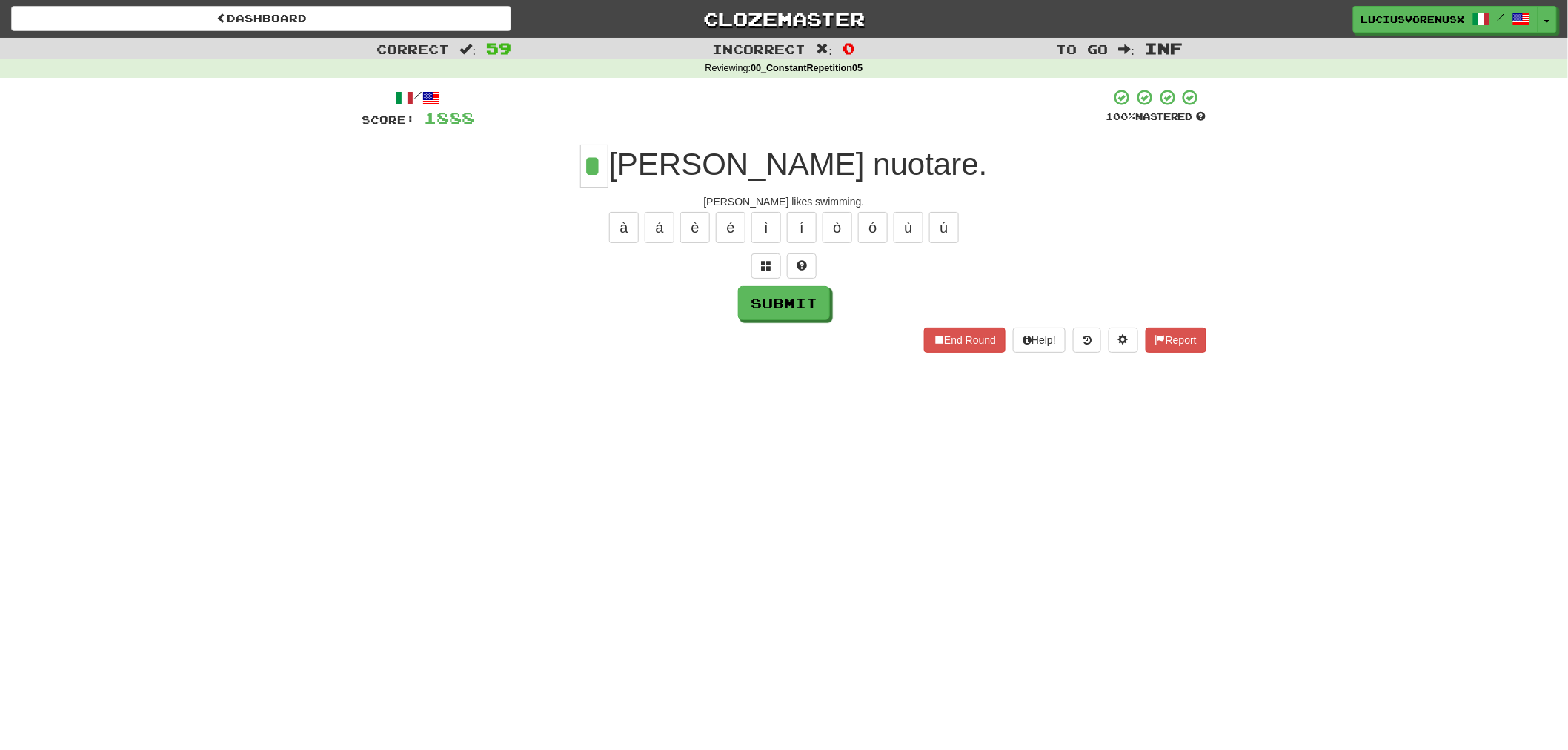
type input "*"
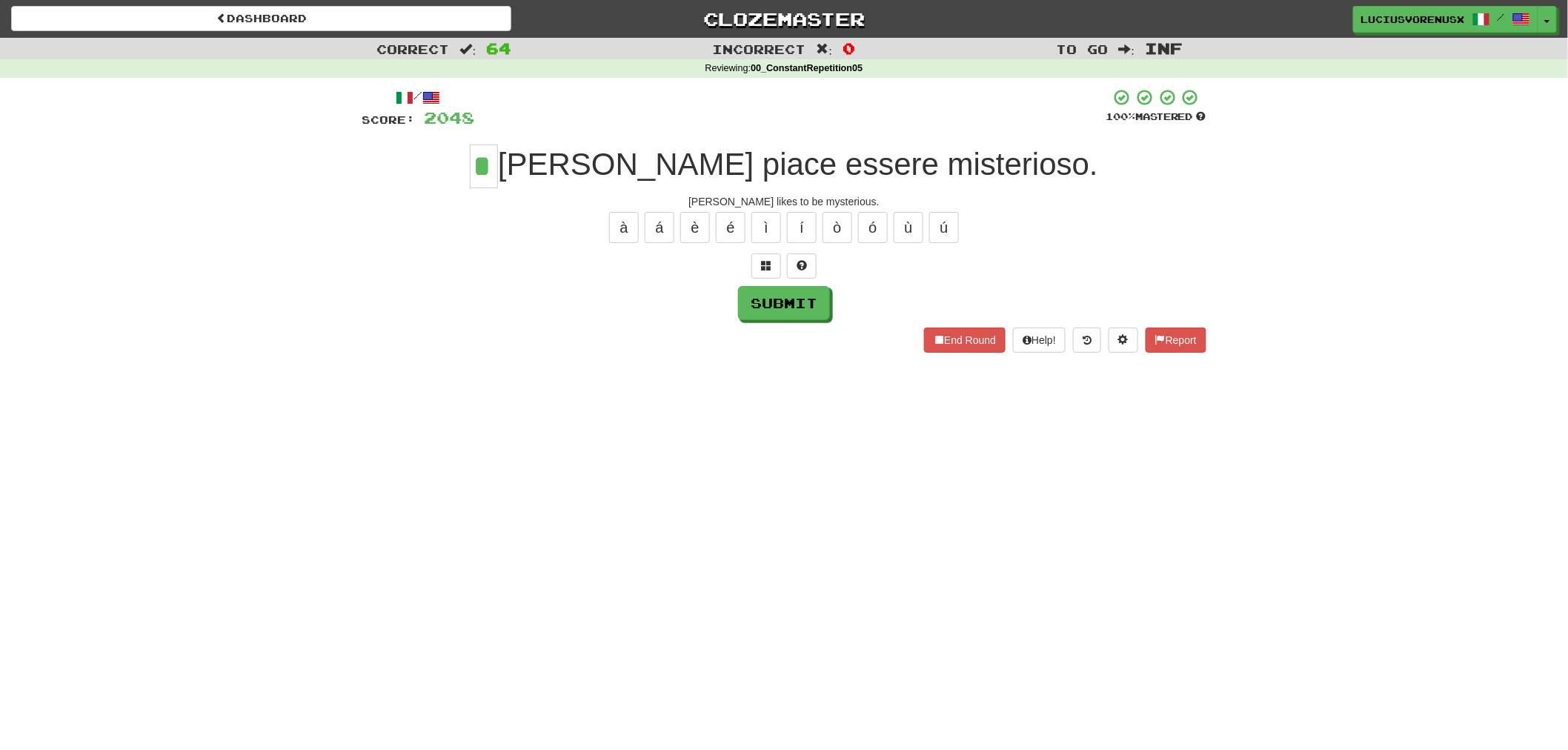
type input "*"
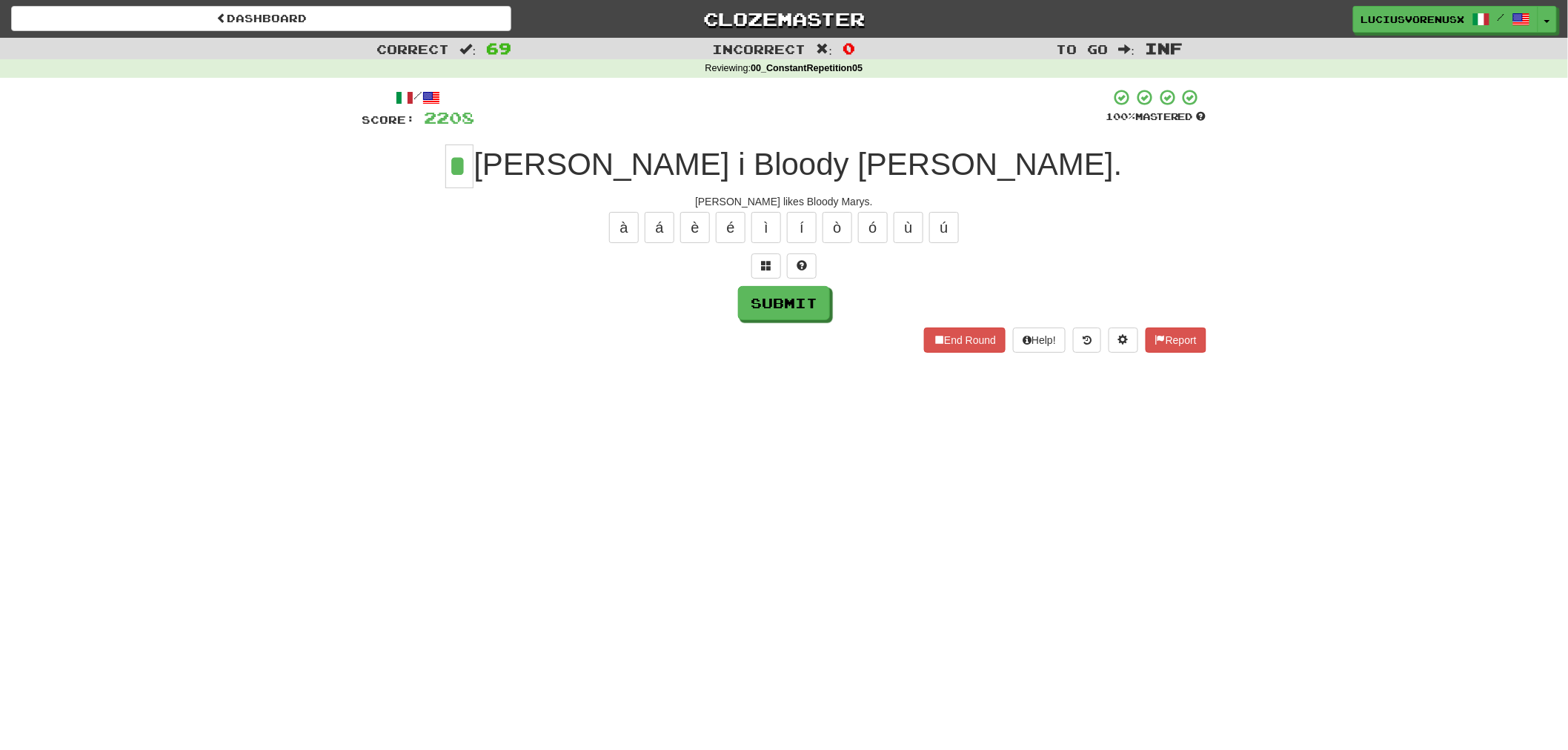
type input "*"
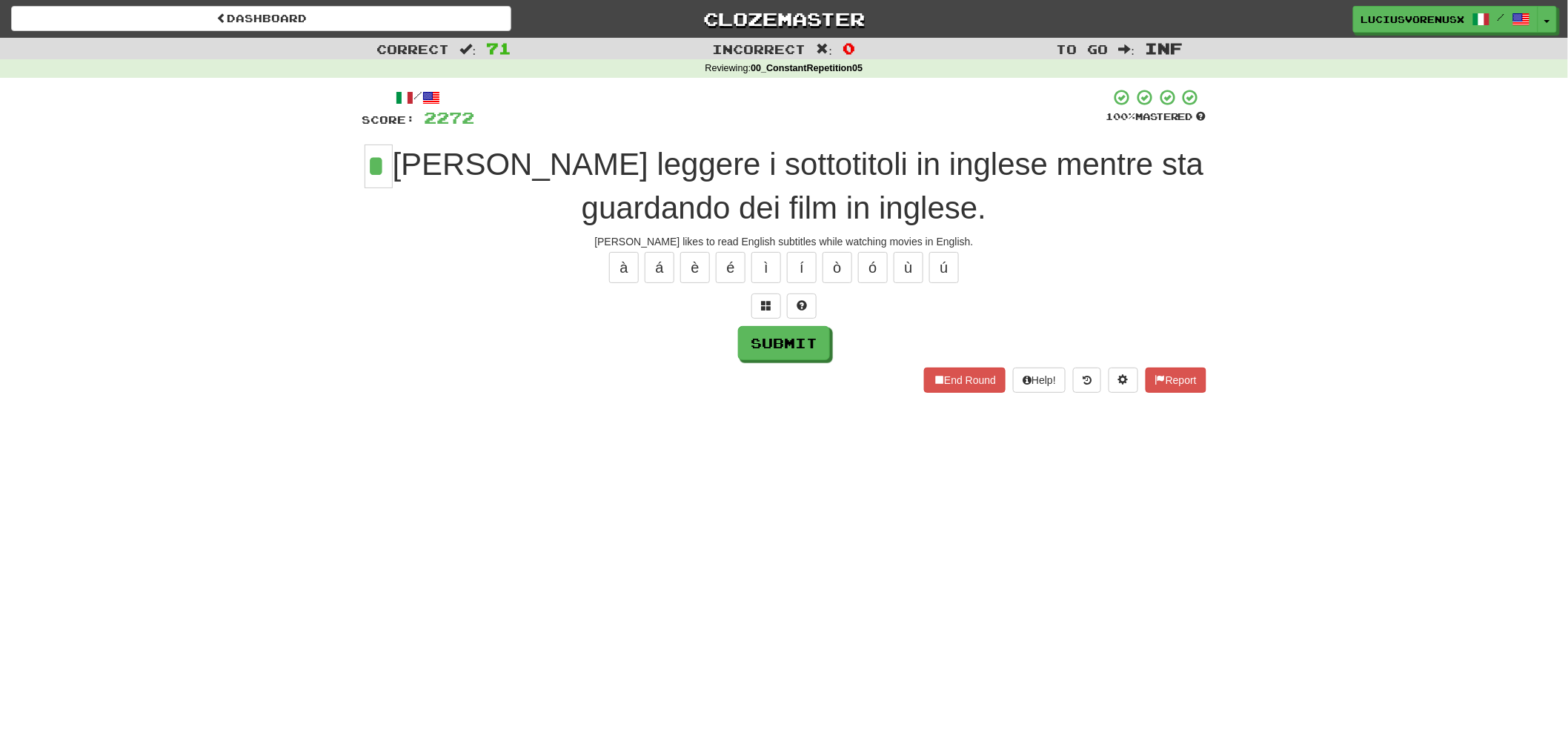
type input "*"
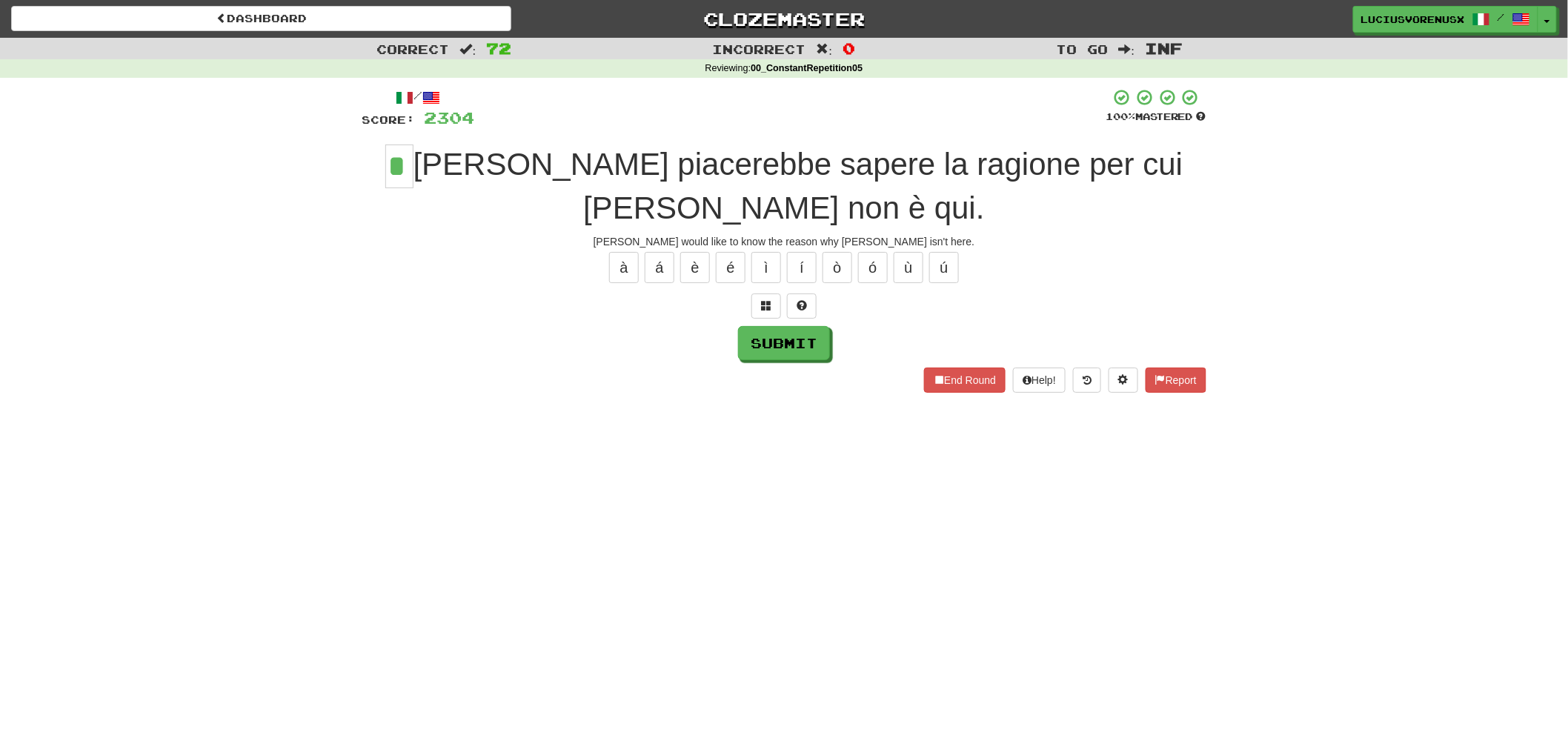
type input "*"
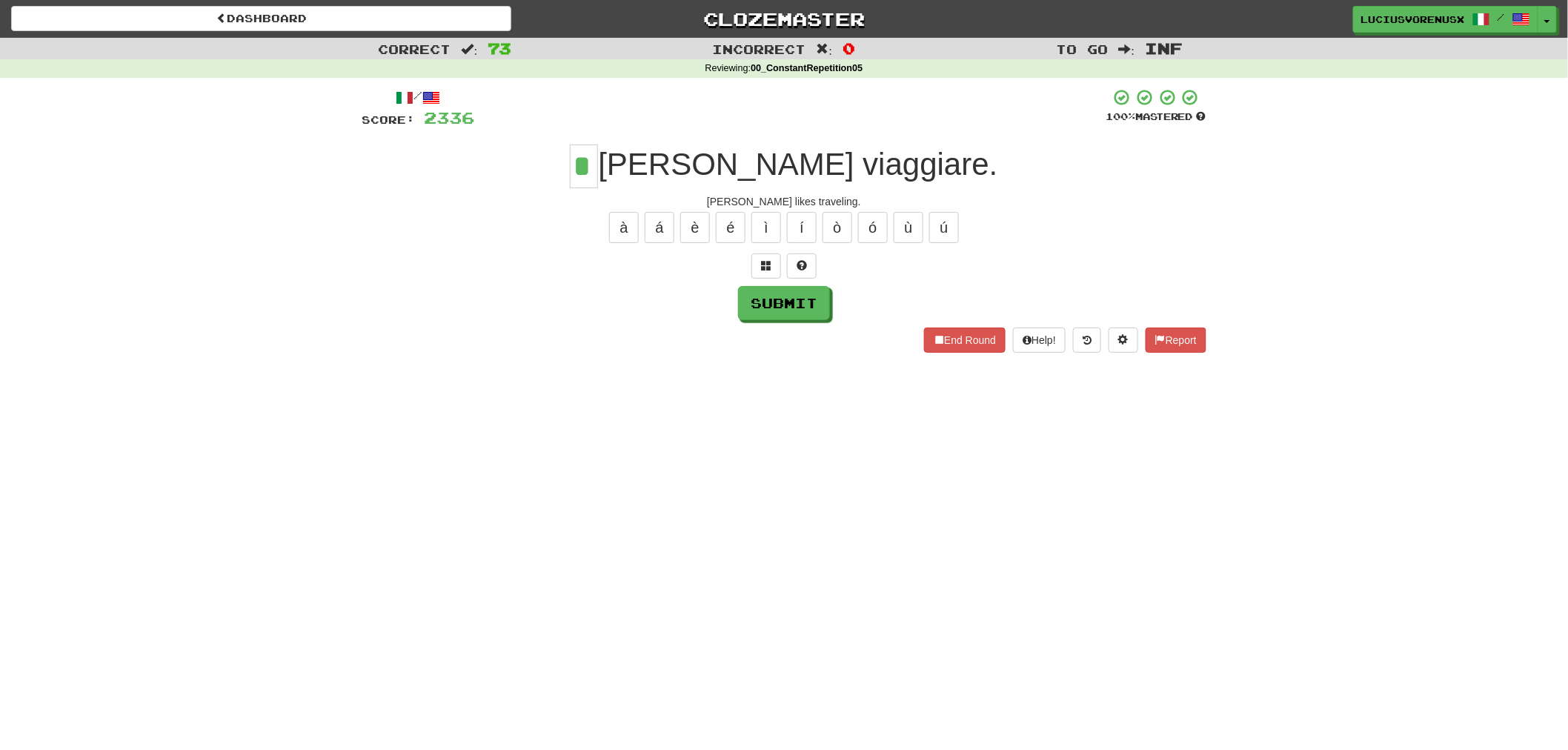
type input "*"
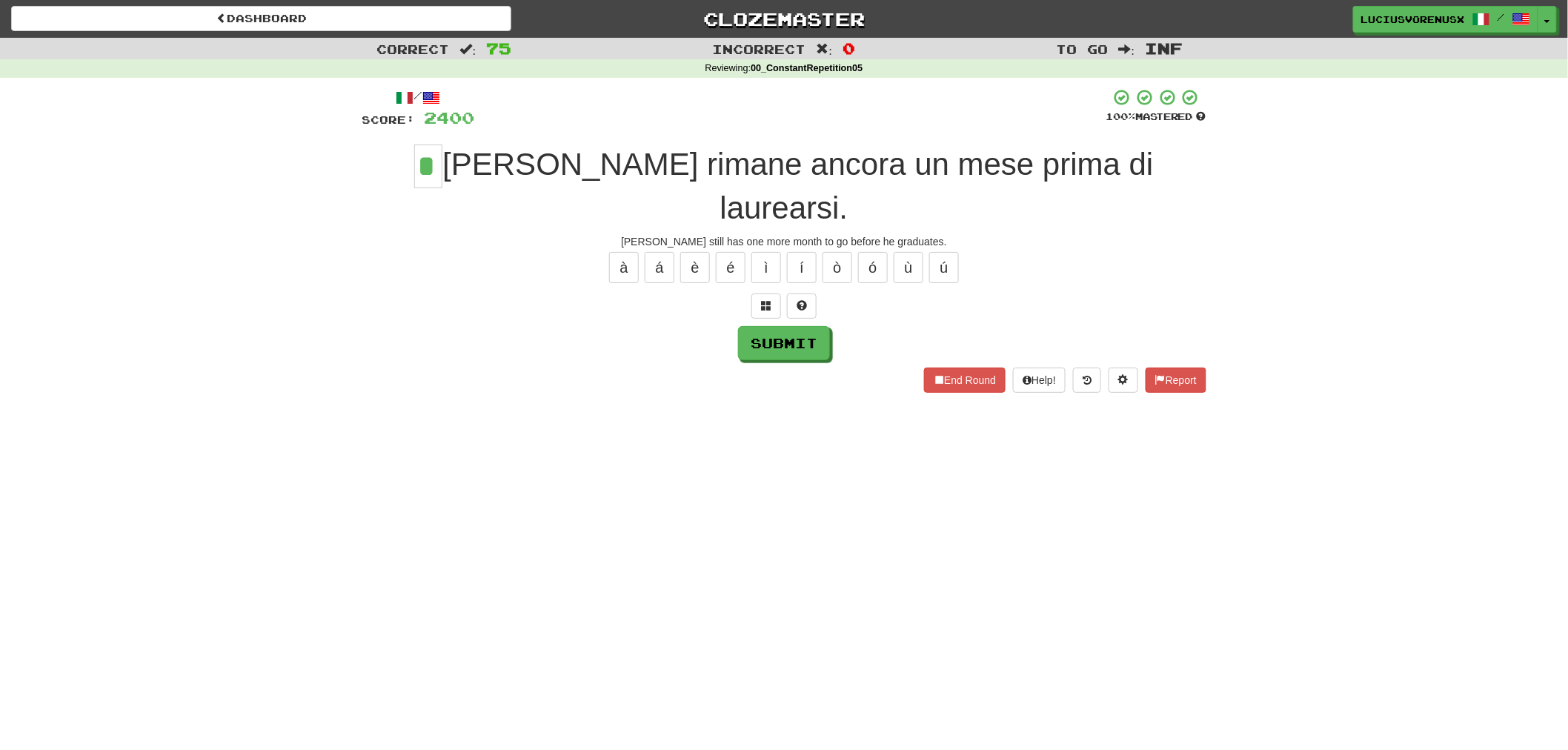
type input "*"
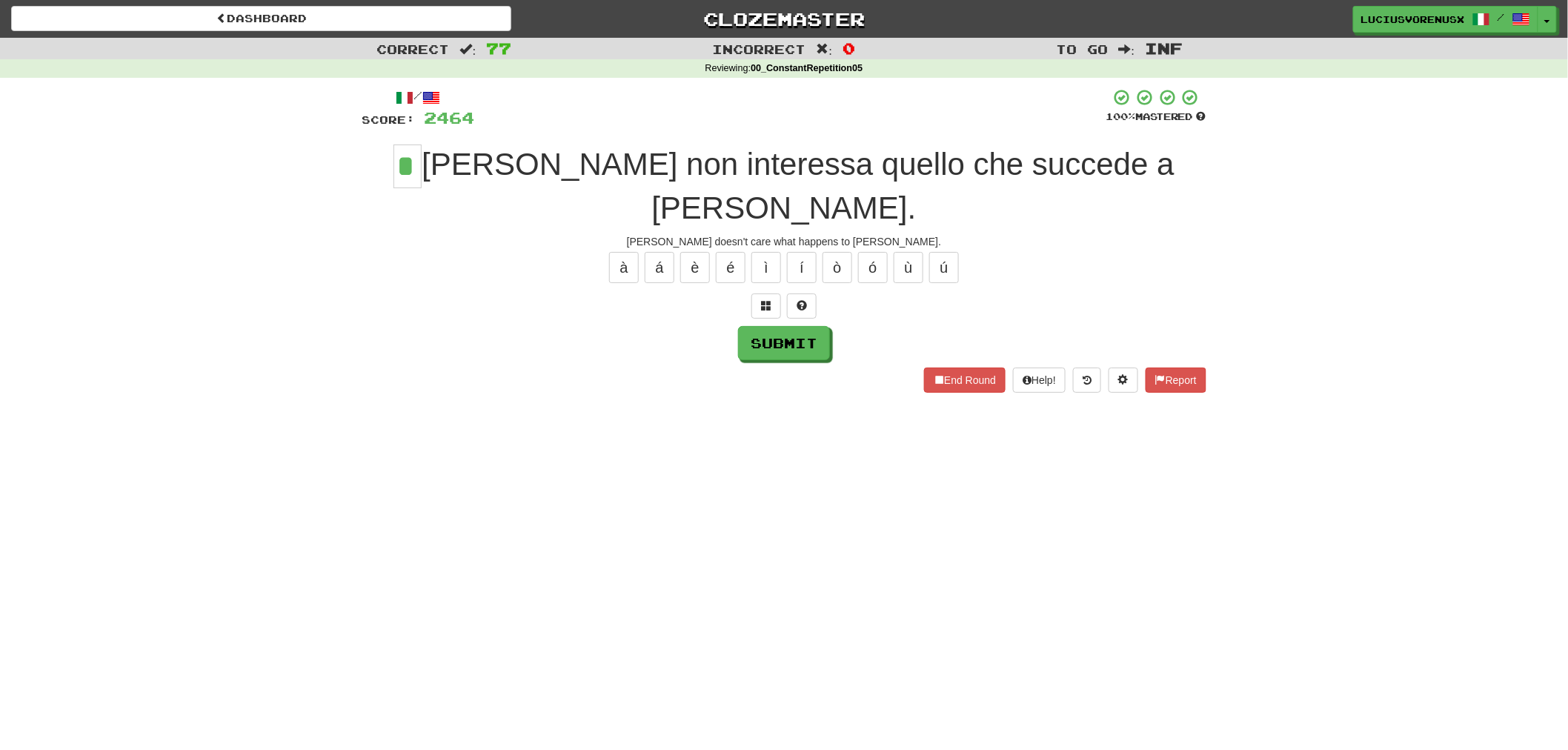
type input "*"
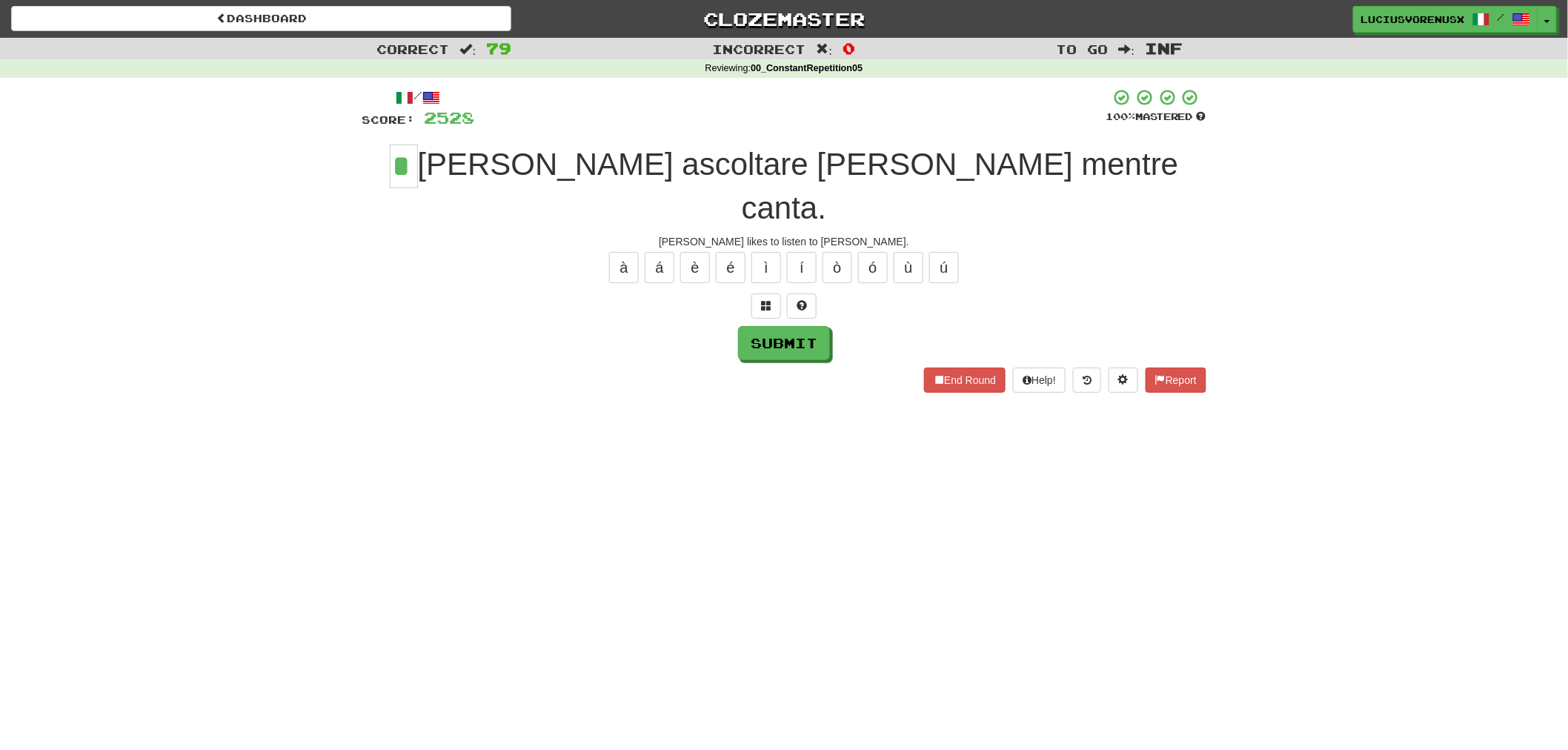
type input "*"
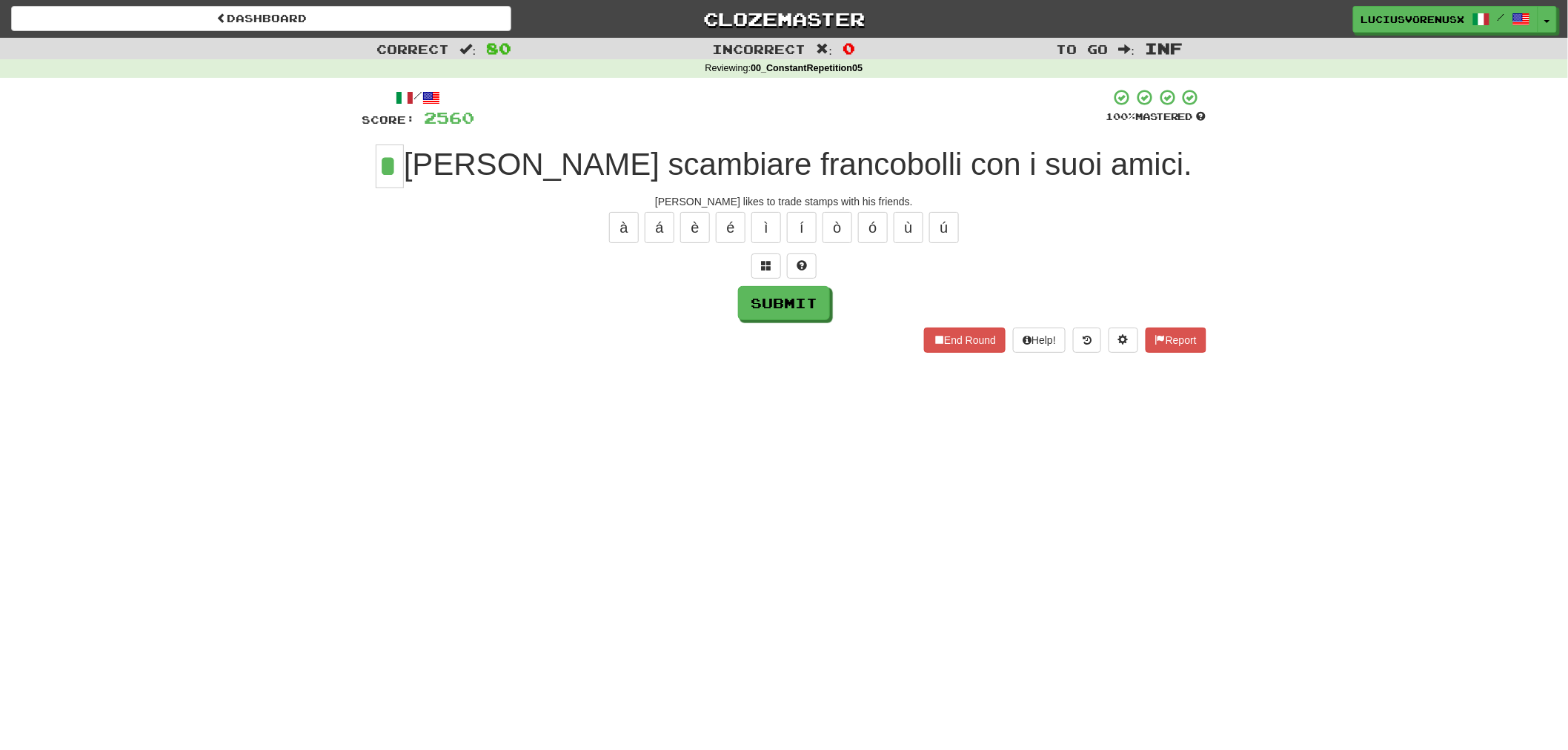
type input "*"
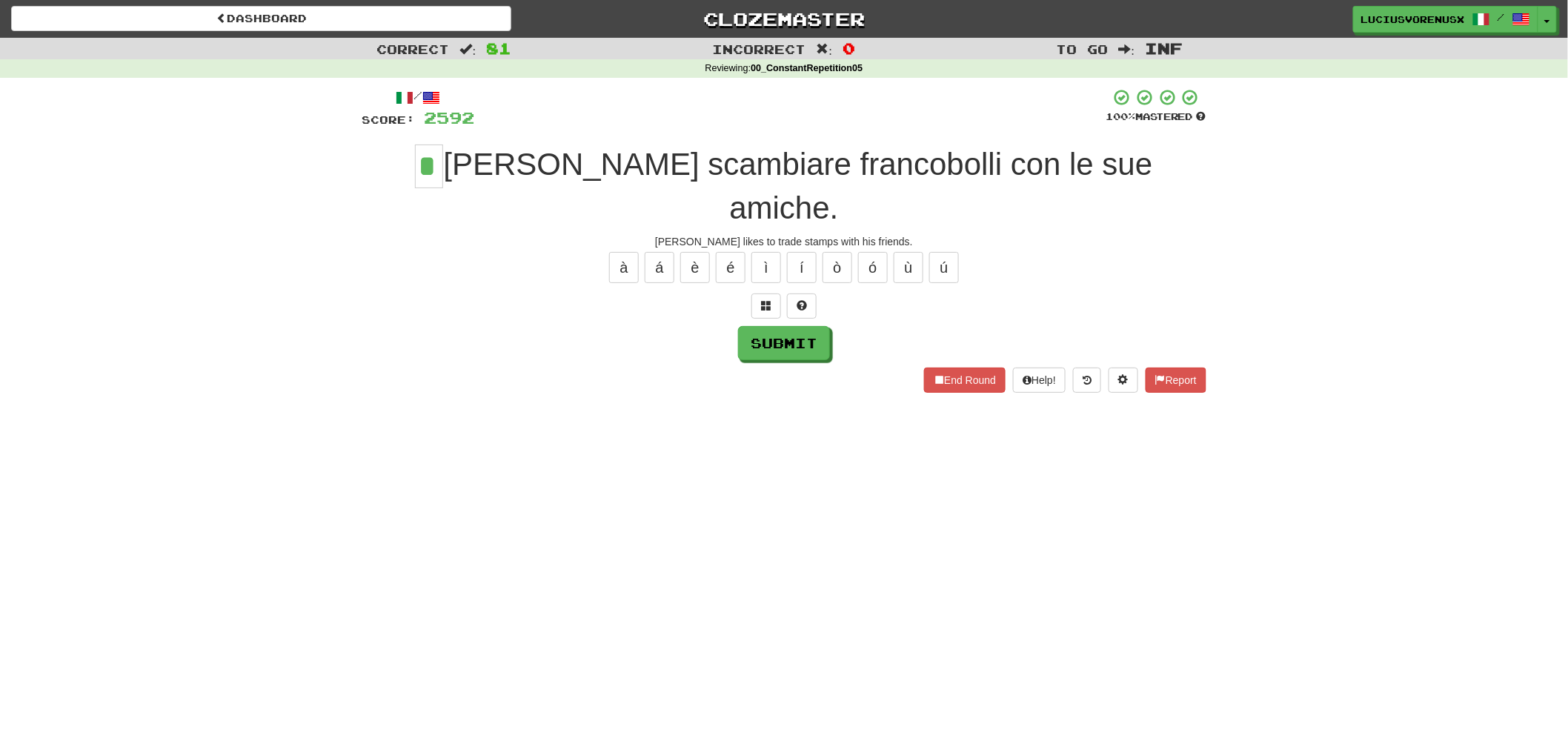
type input "*"
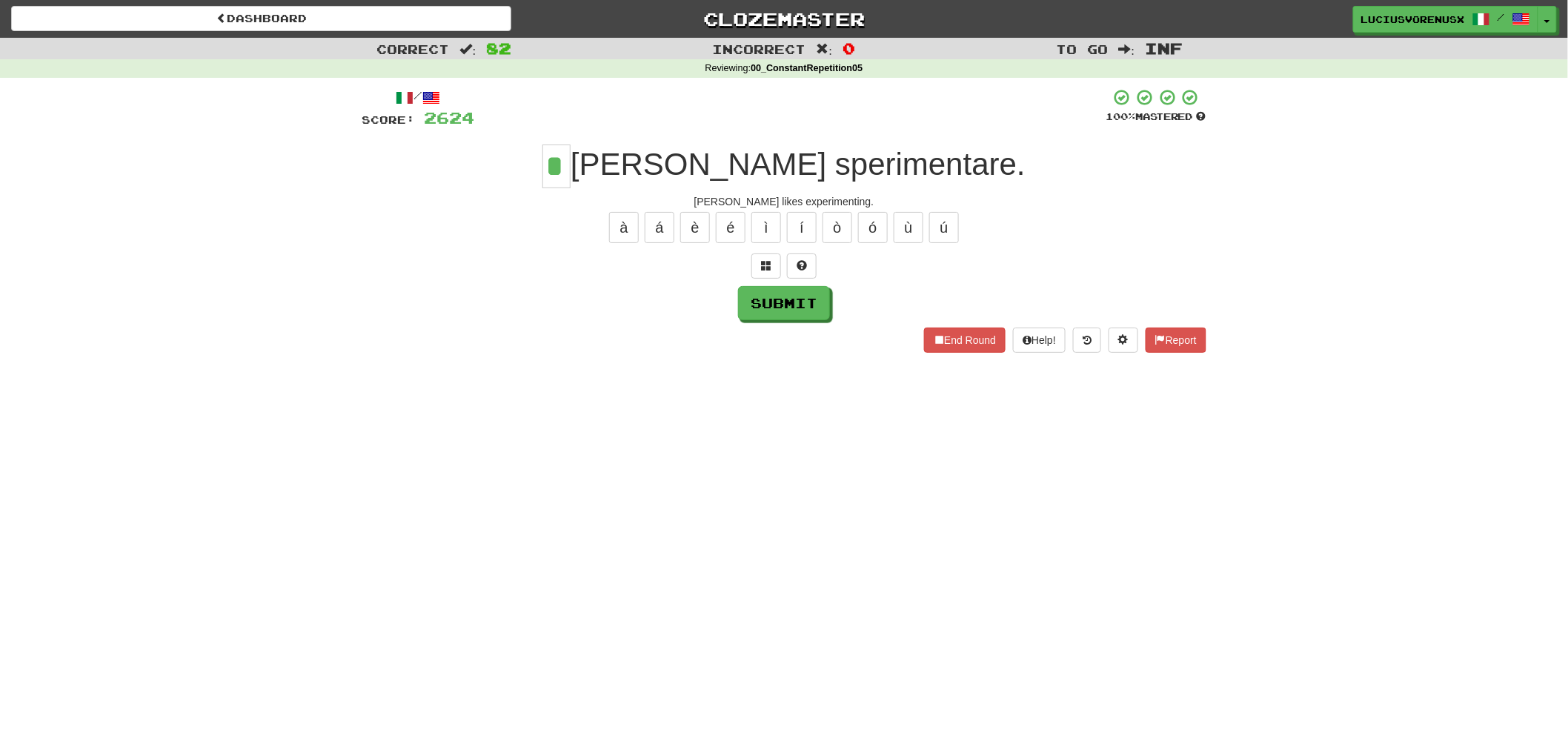
type input "*"
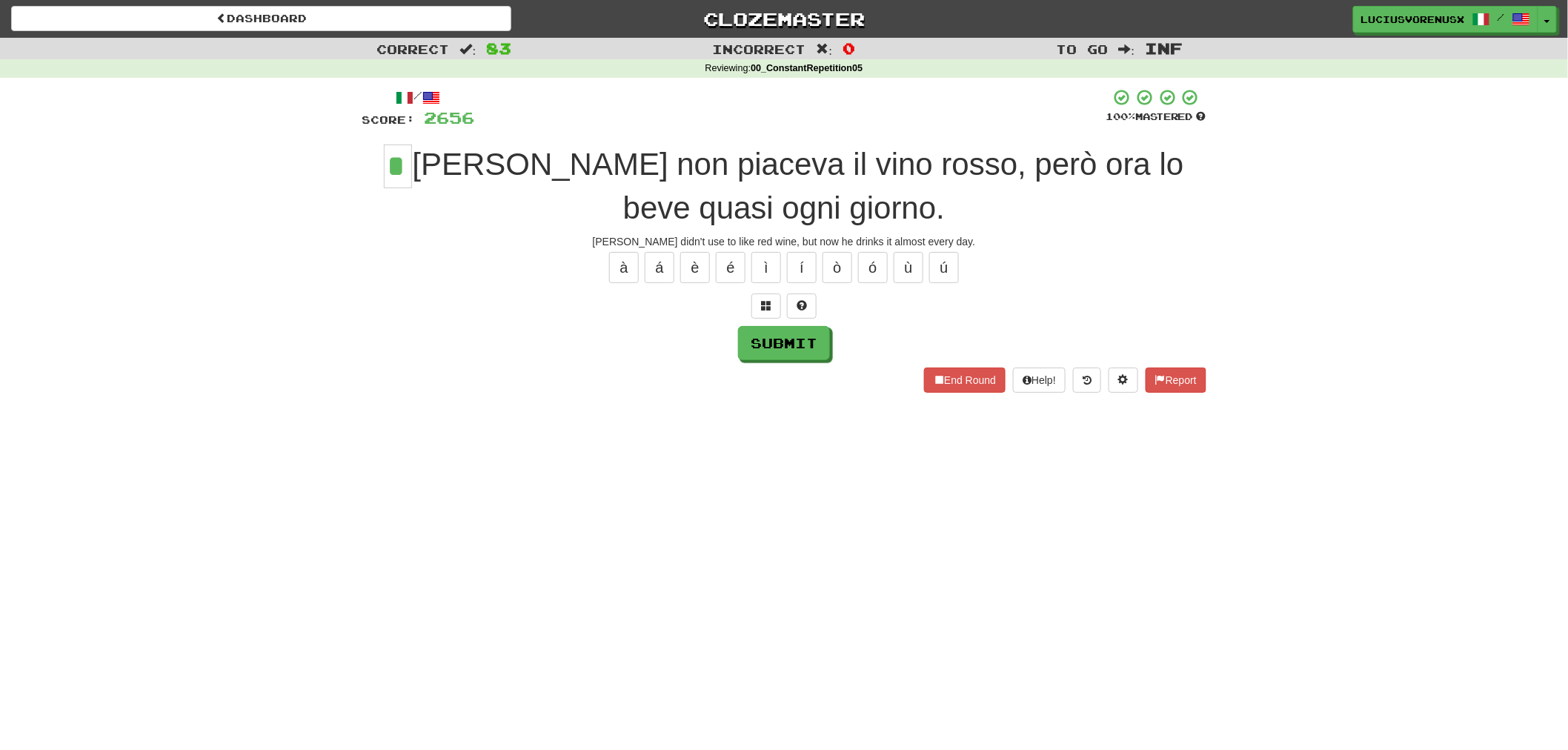
type input "*"
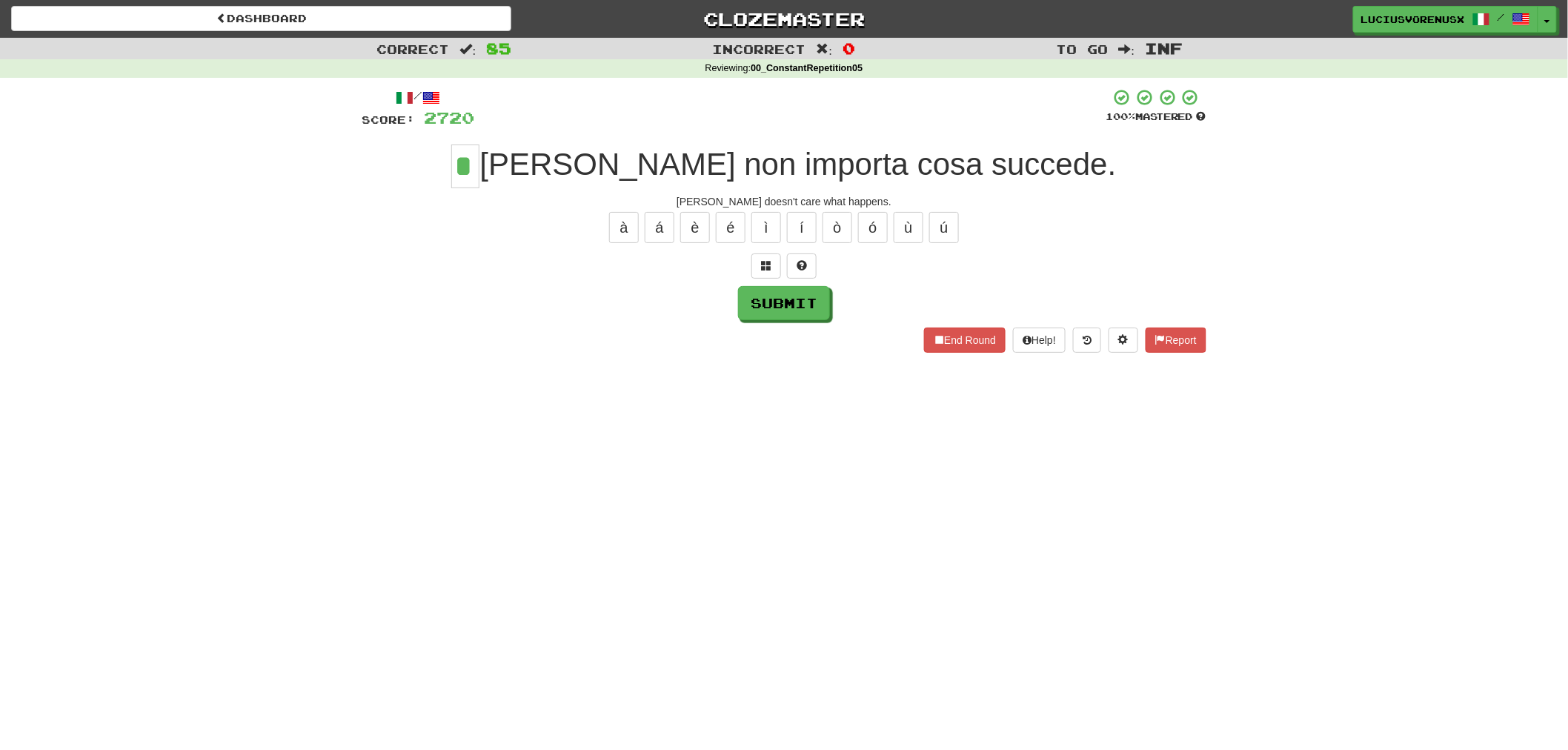
type input "*"
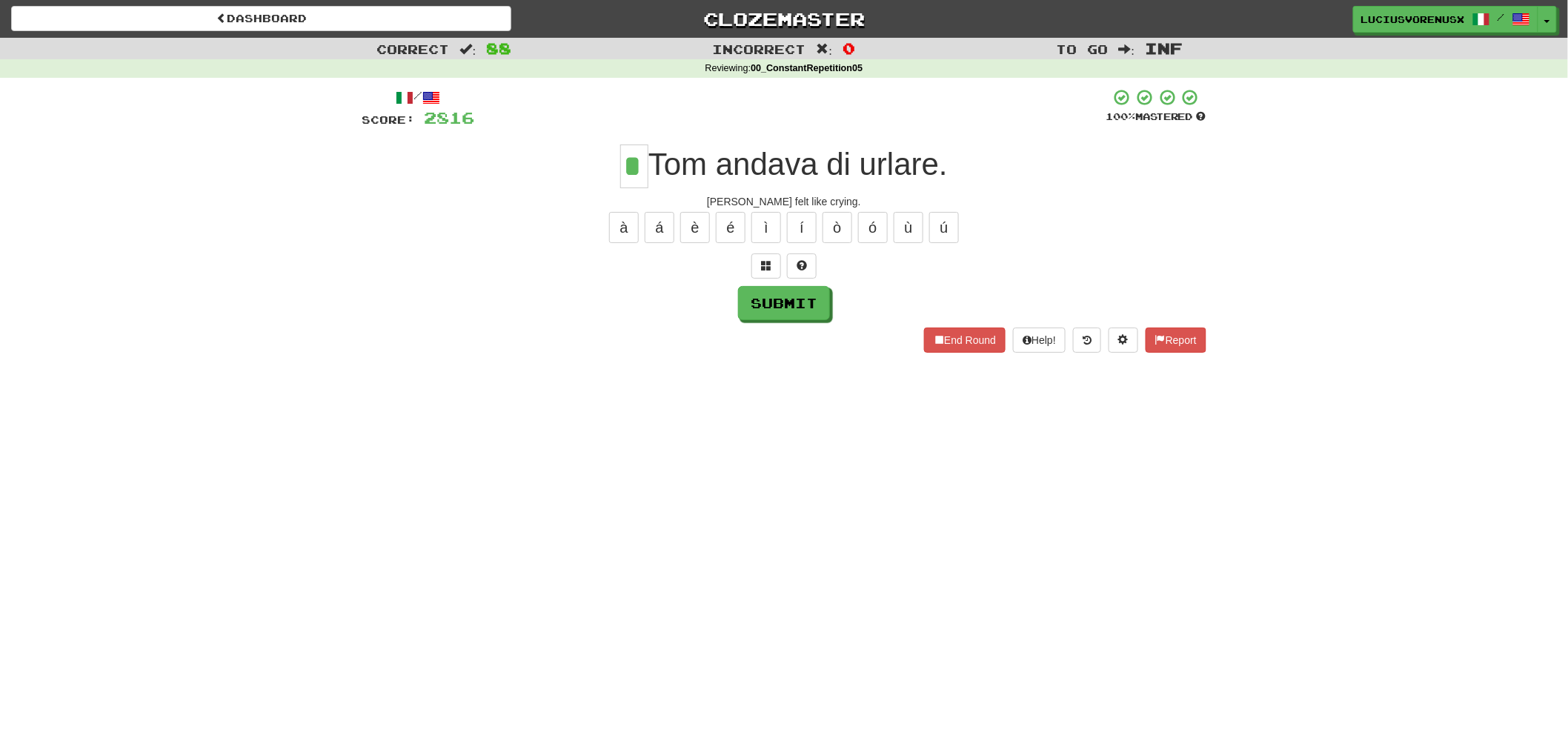
type input "*"
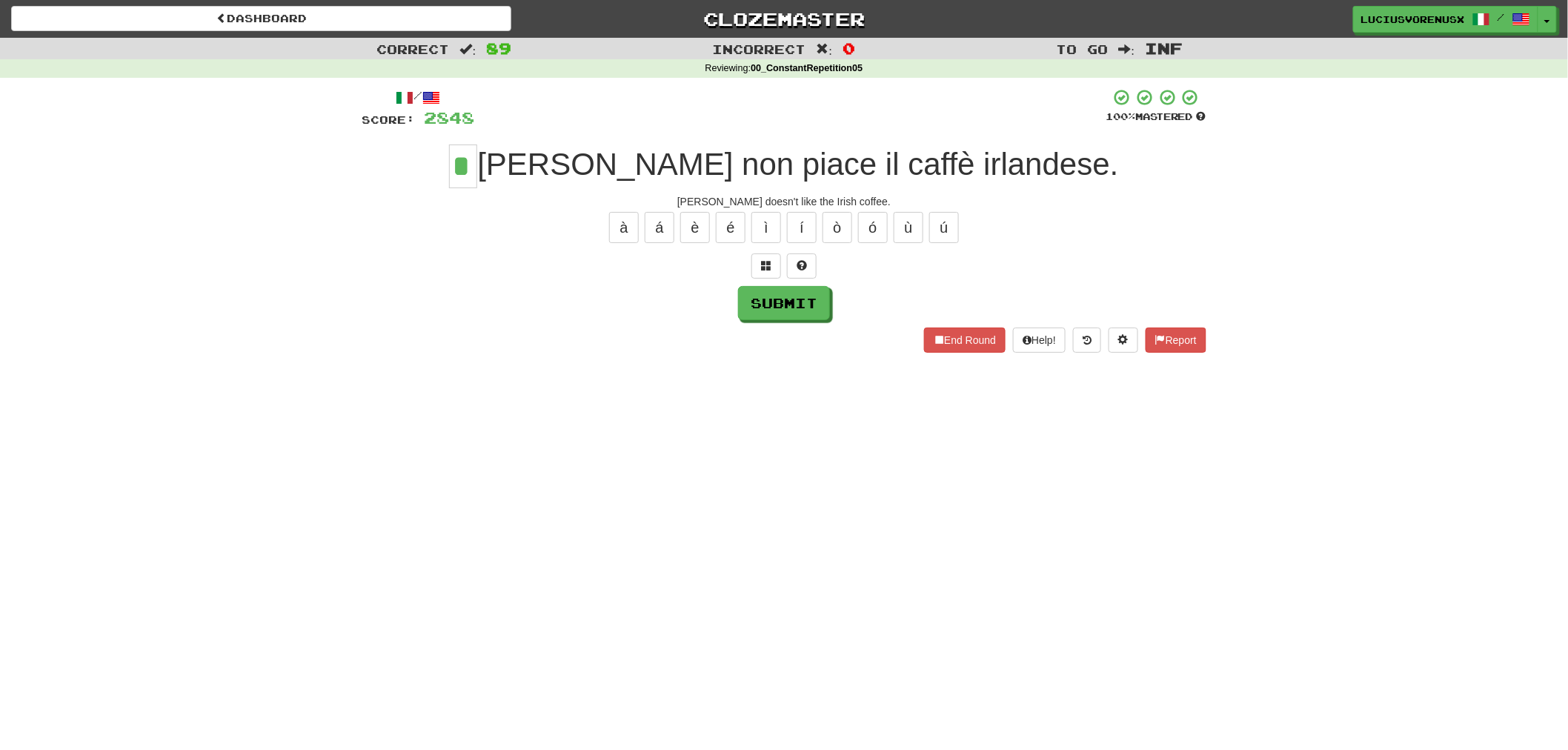
type input "*"
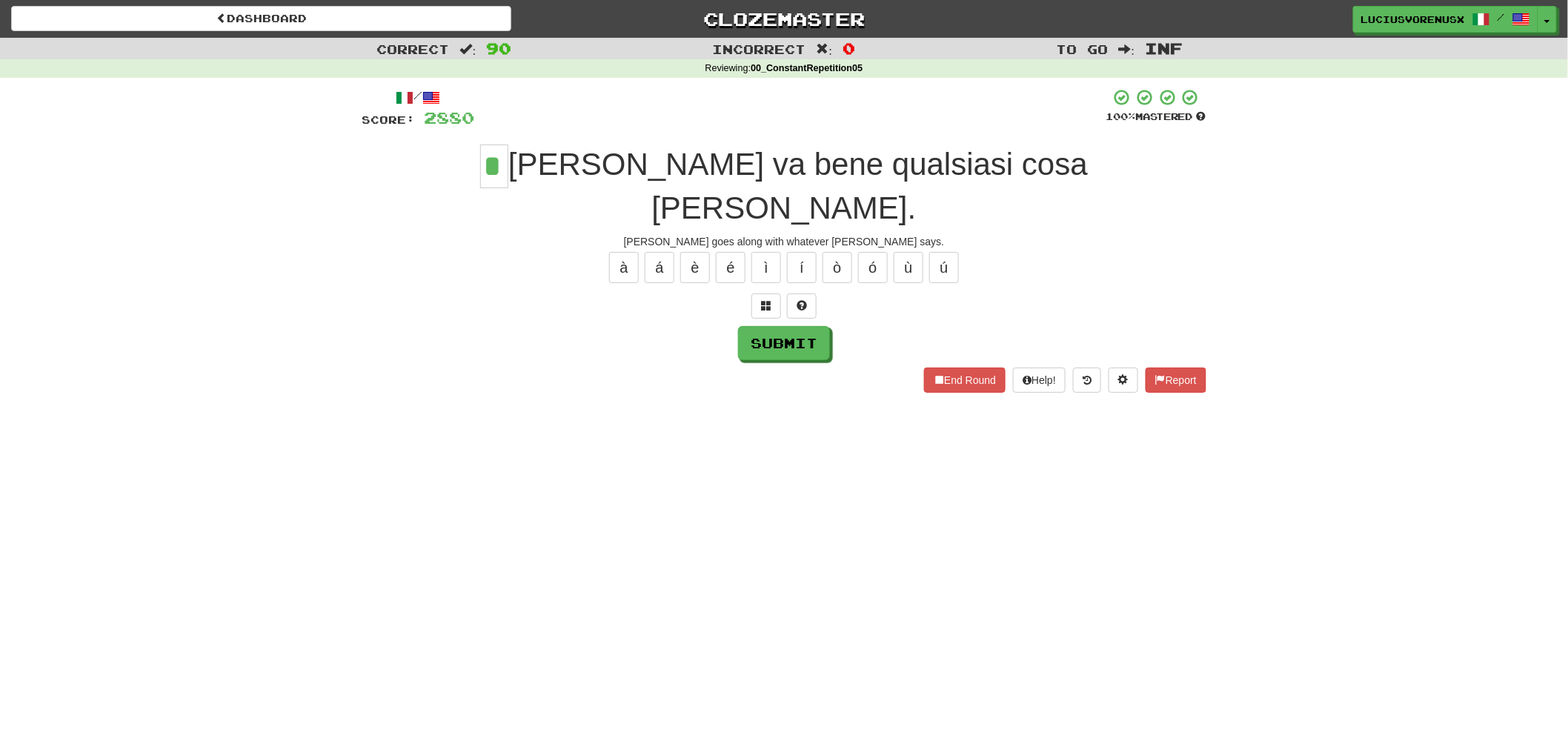
type input "*"
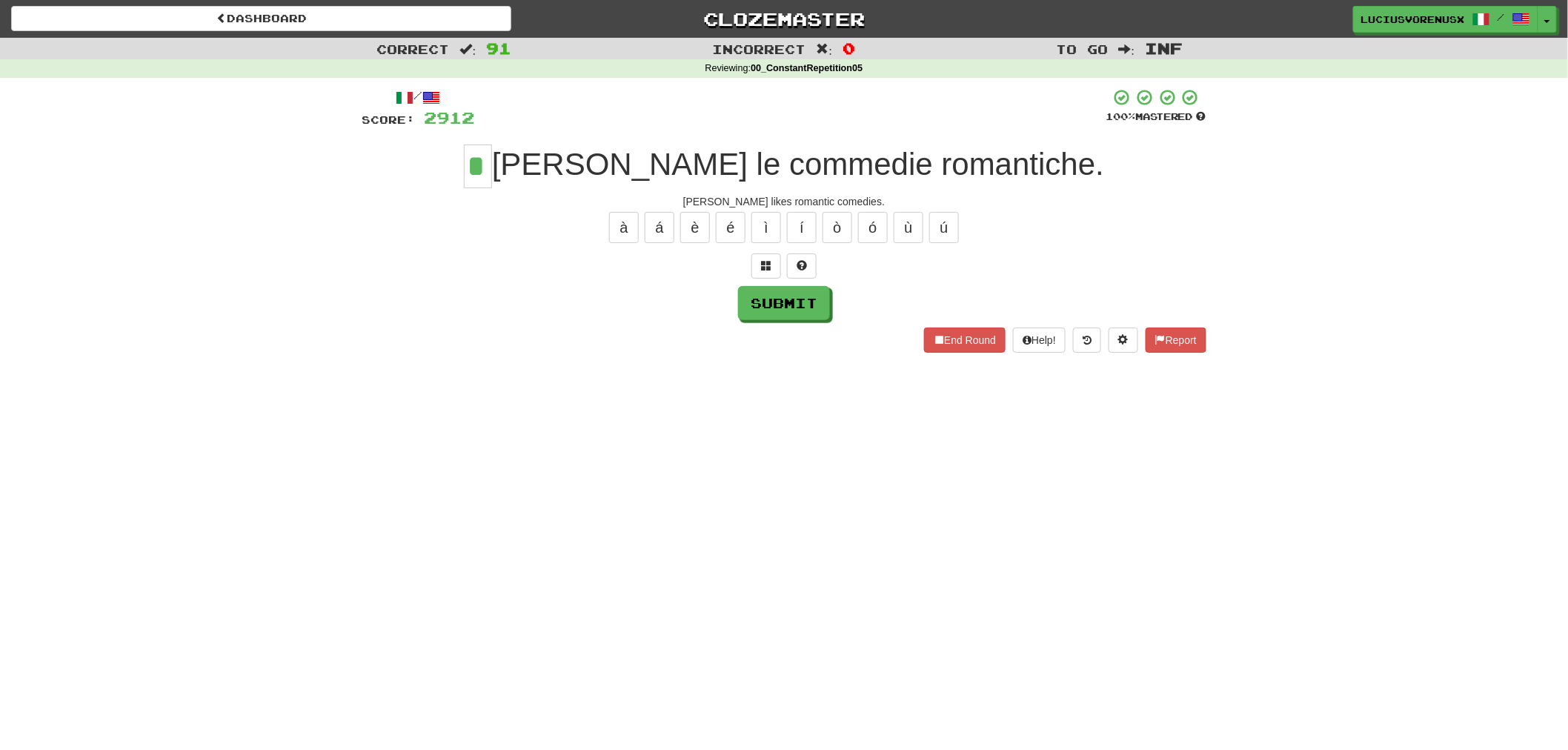
type input "*"
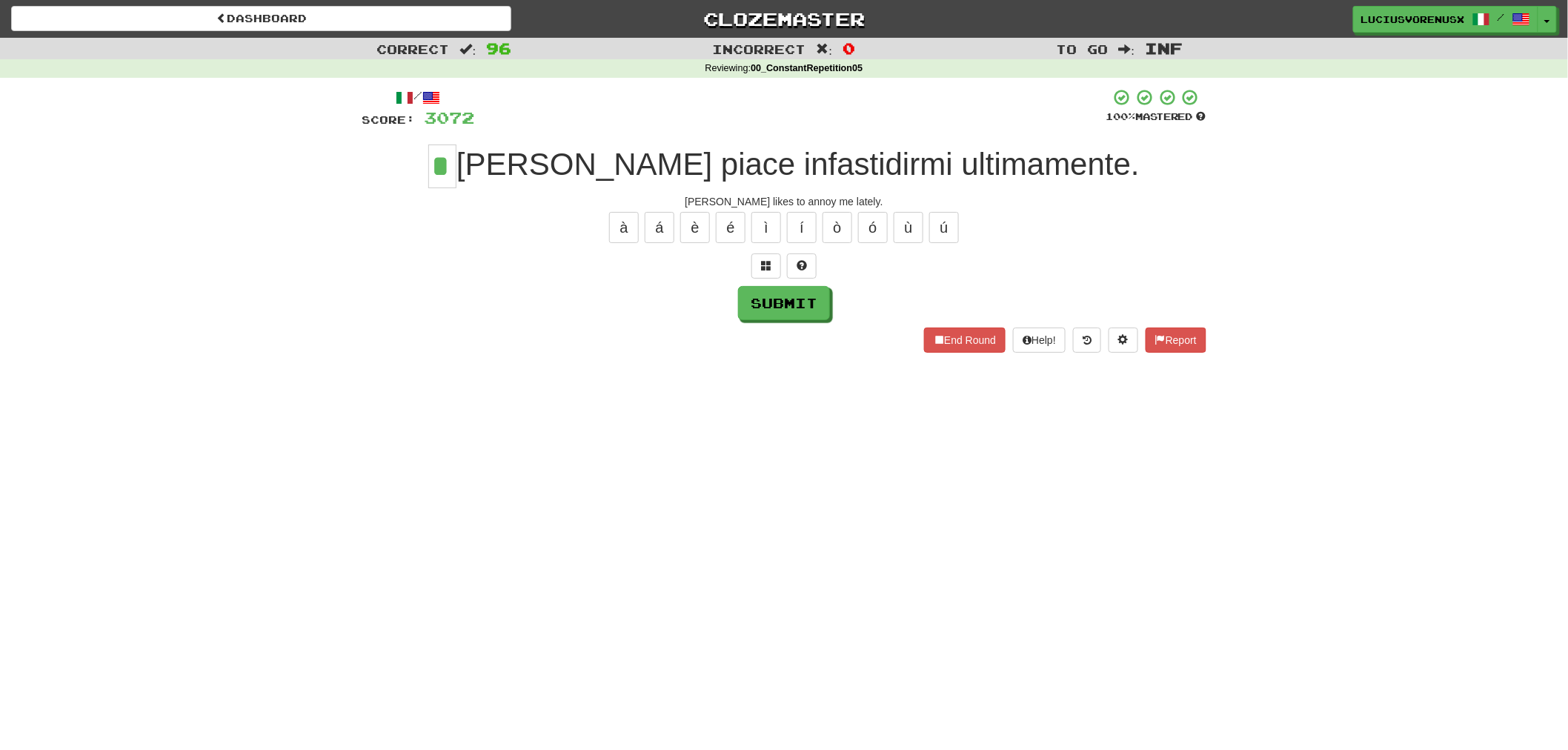
type input "*"
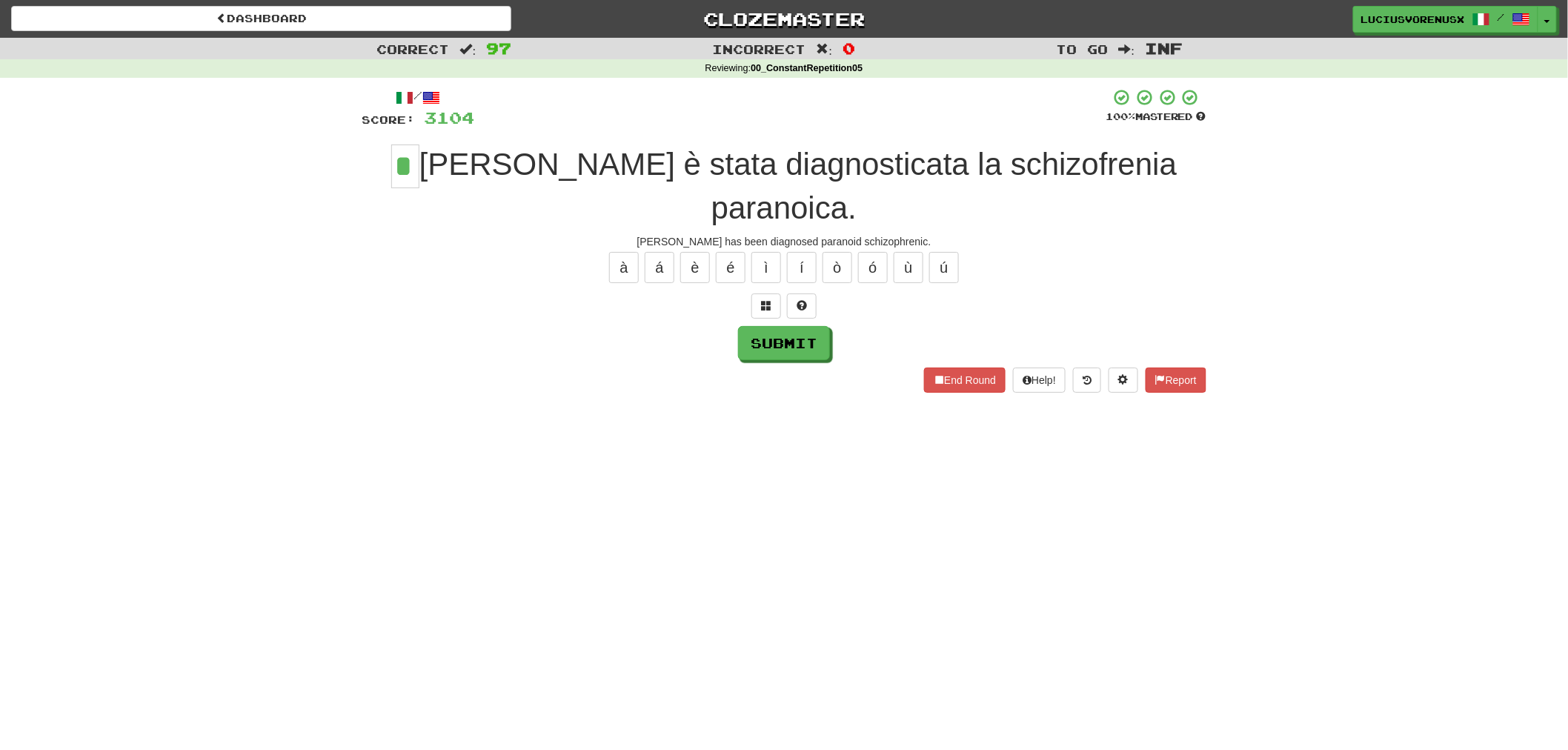
type input "*"
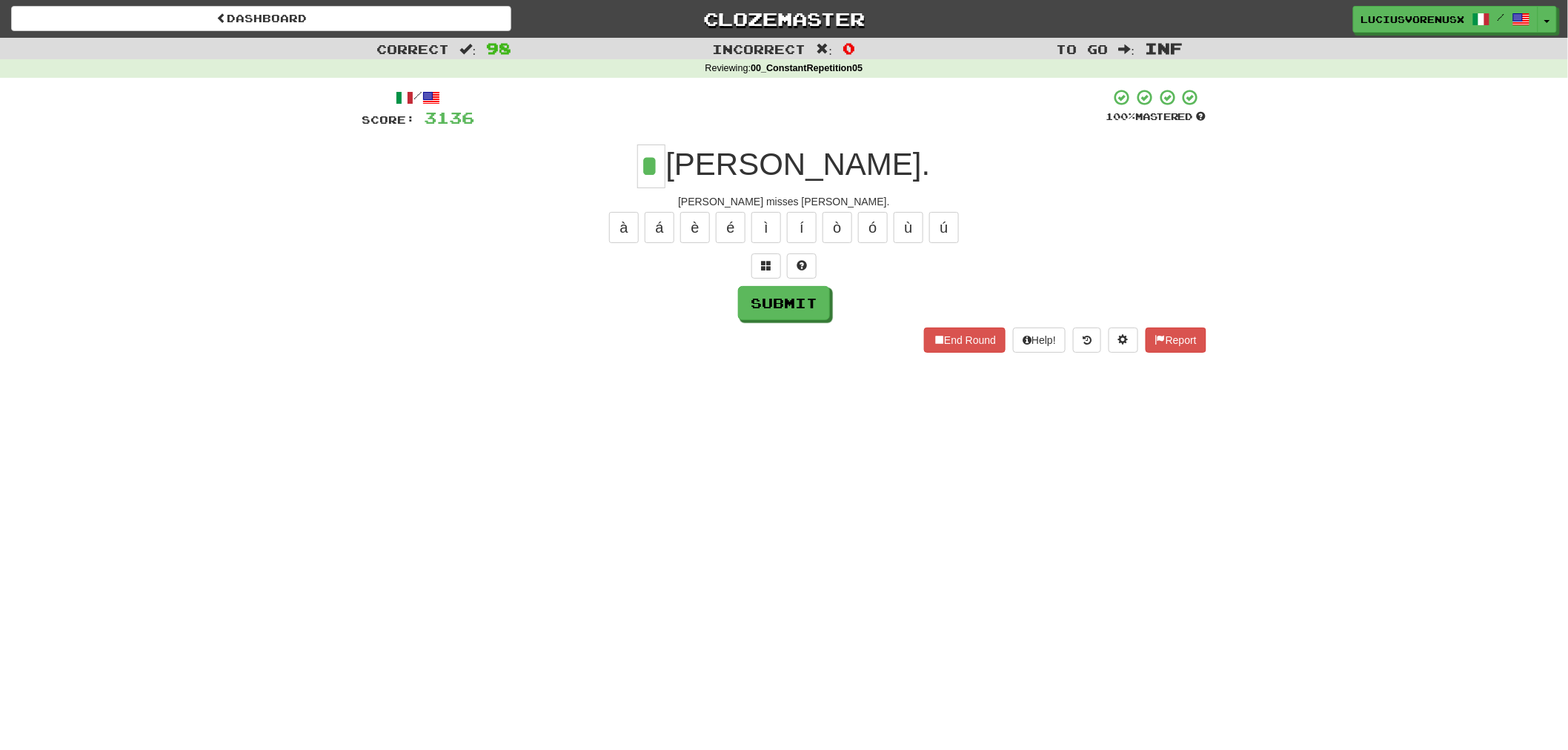
type input "*"
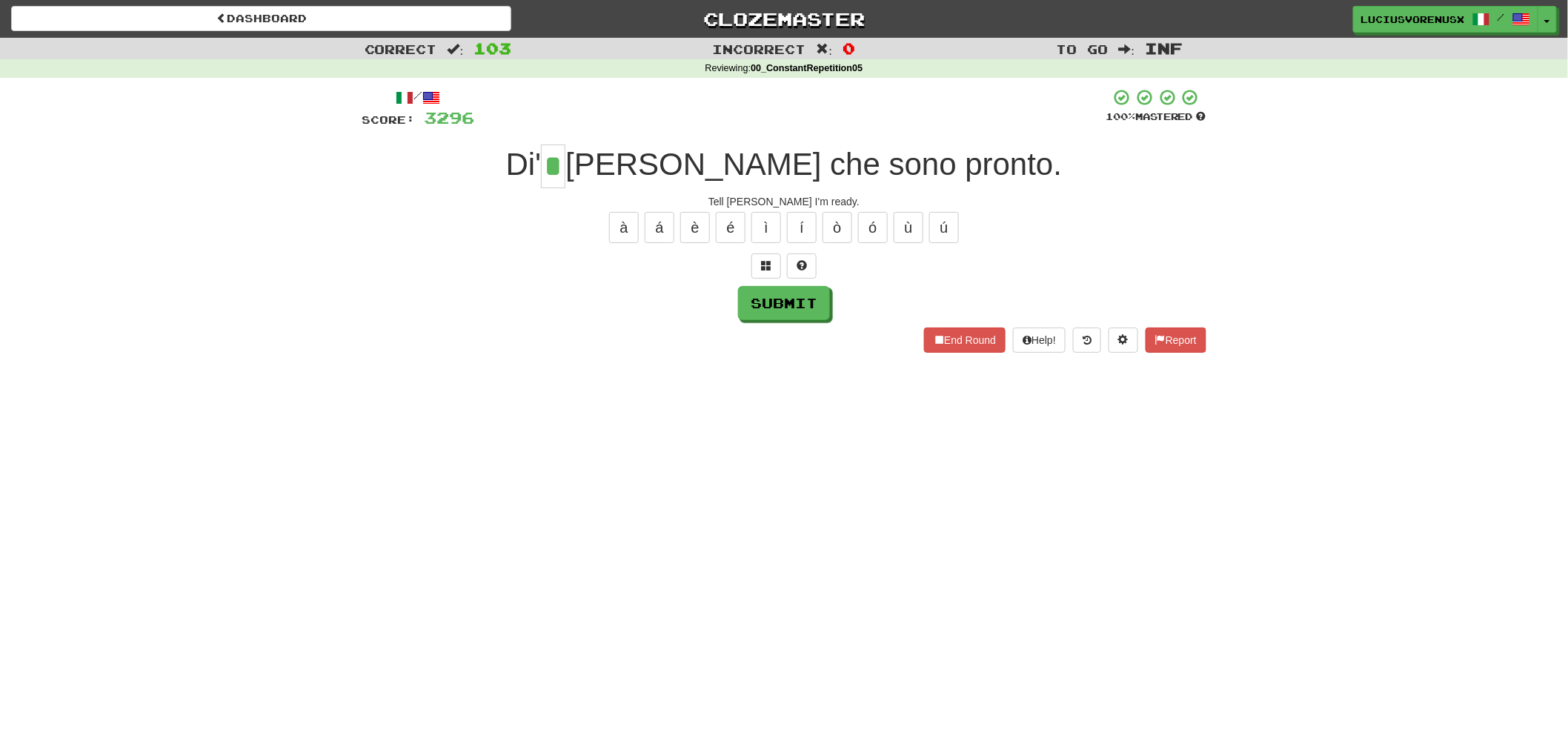
type input "*"
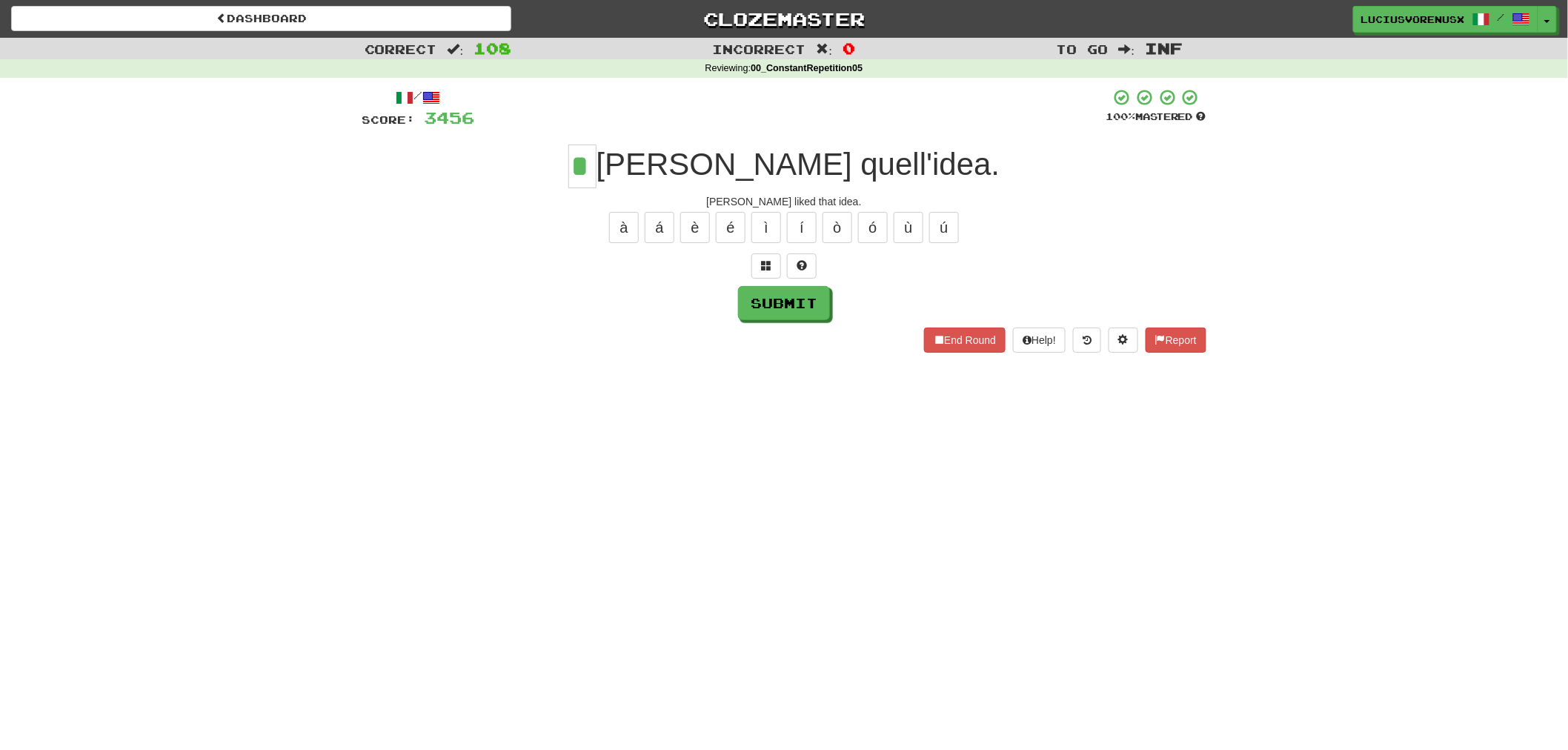
type input "*"
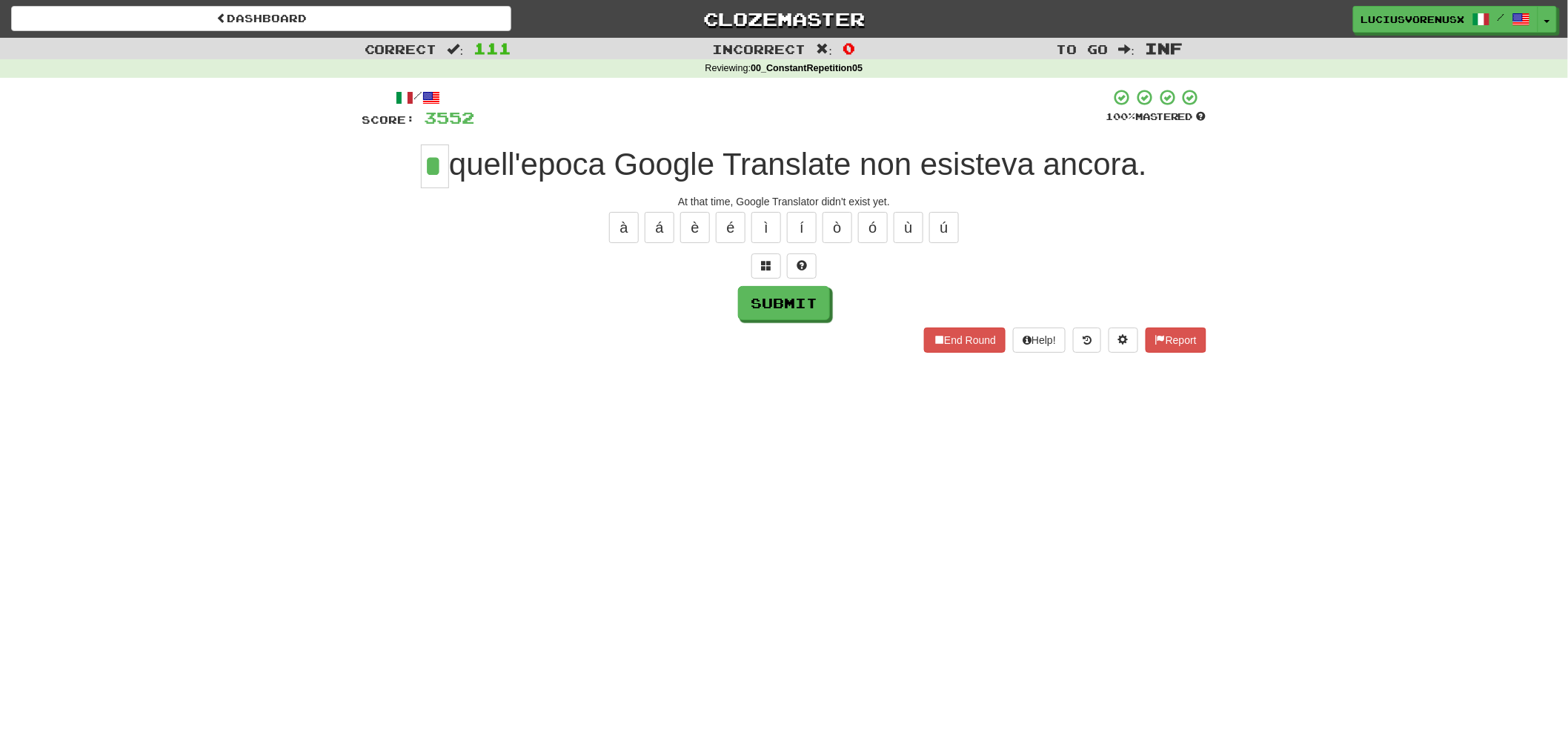
type input "*"
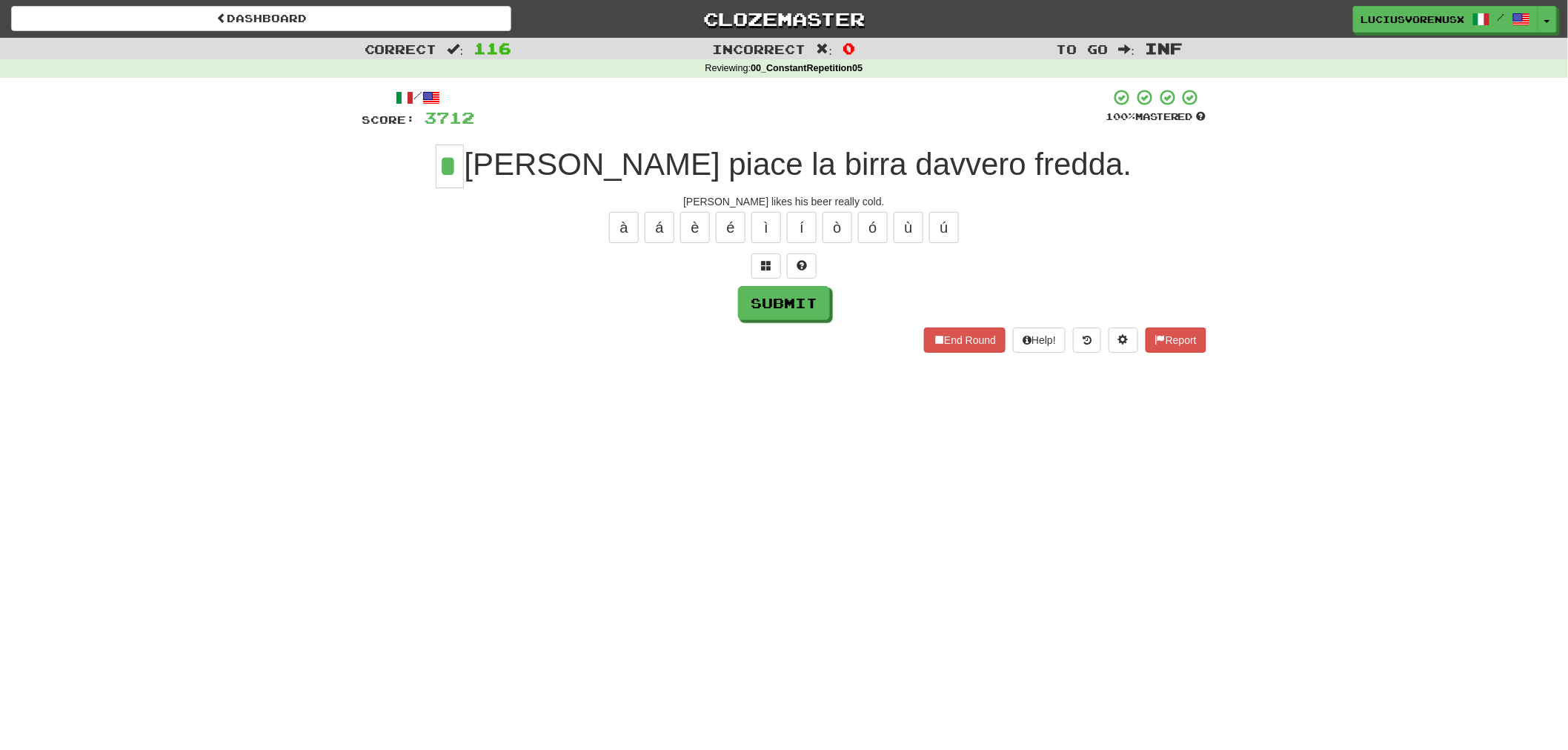
type input "*"
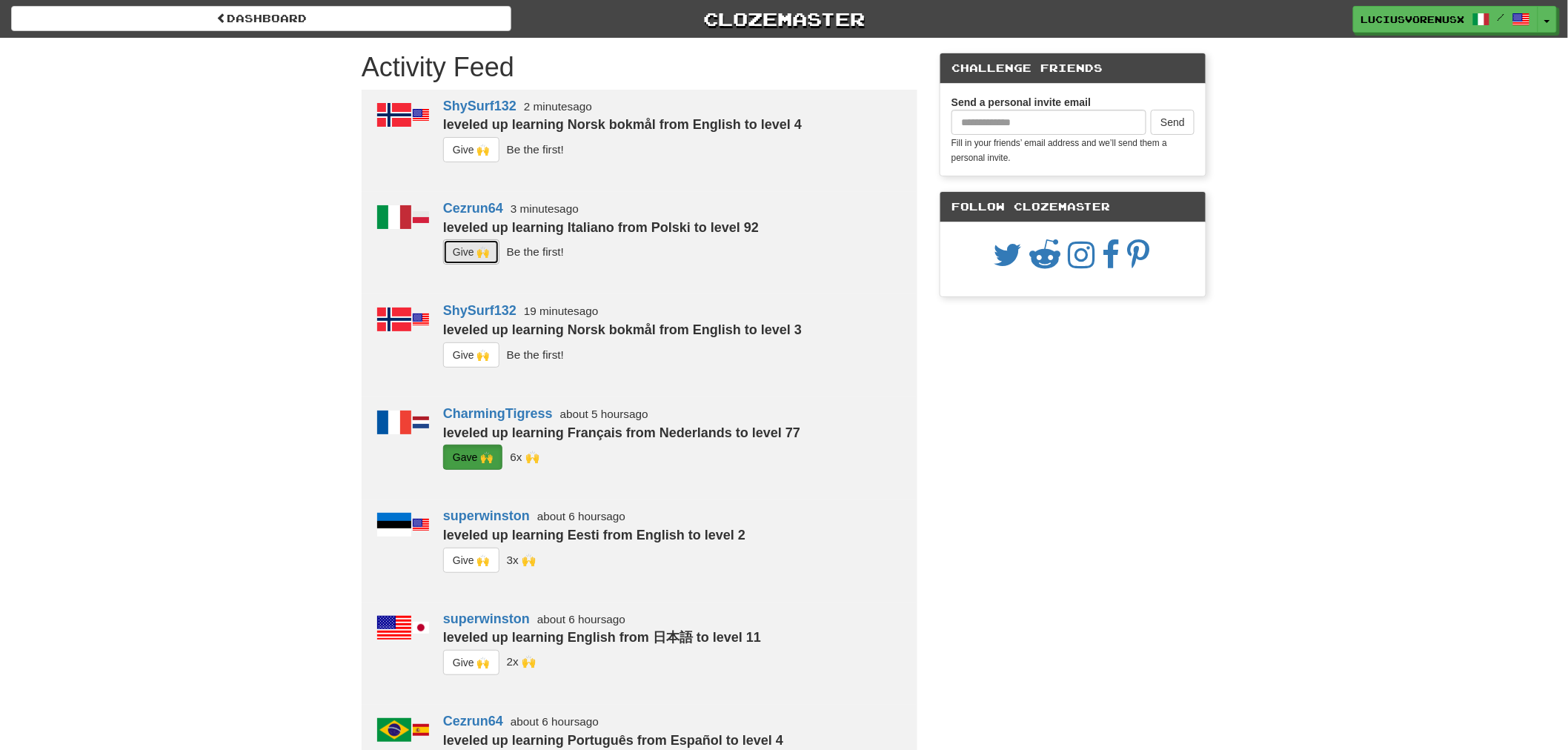
click at [468, 254] on button "G i ve 🙌" at bounding box center [471, 252] width 56 height 25
click at [1543, 16] on button "Toggle Dropdown" at bounding box center [1547, 20] width 19 height 26
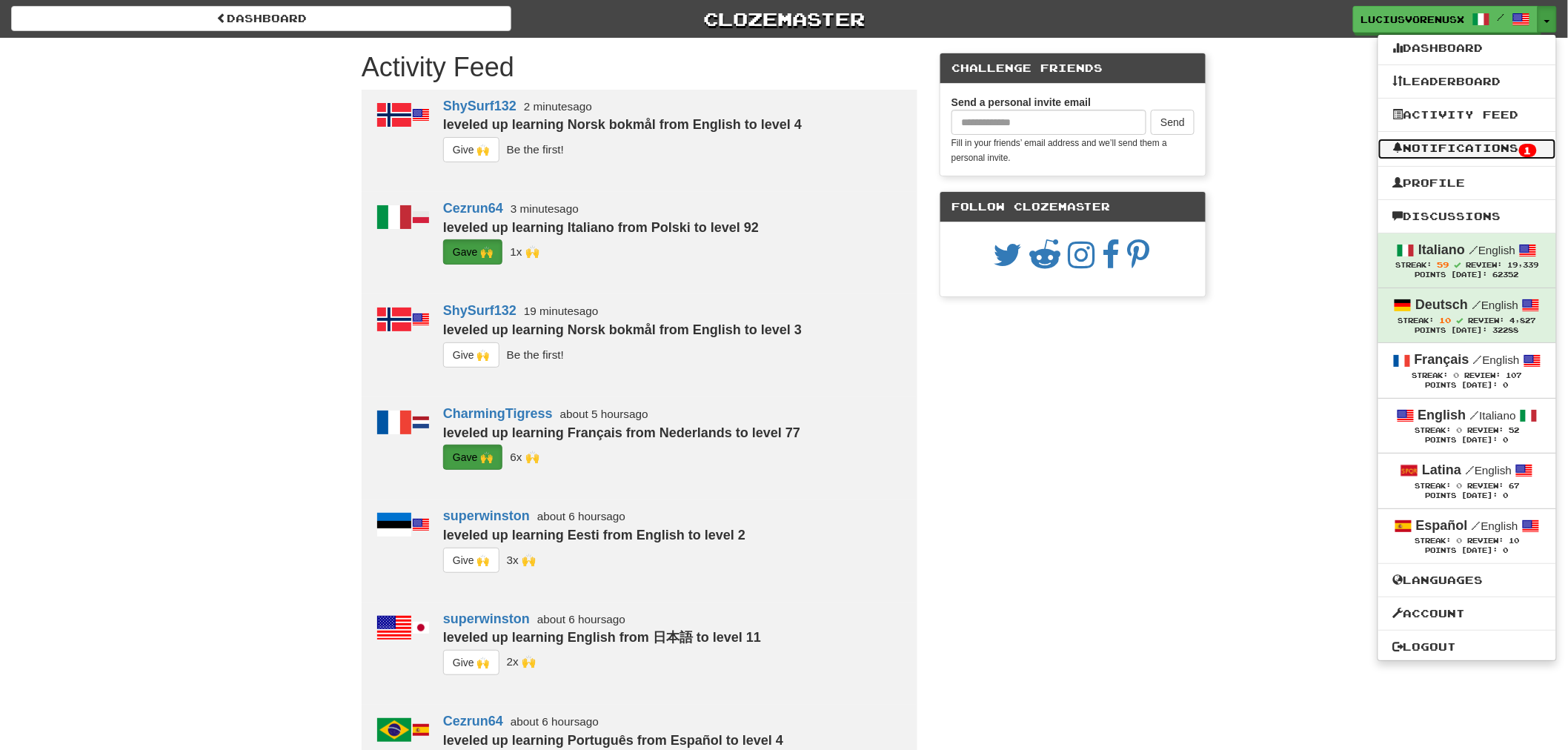
click at [1490, 139] on link "Notifications 1" at bounding box center [1467, 149] width 178 height 21
